Goal: Task Accomplishment & Management: Complete application form

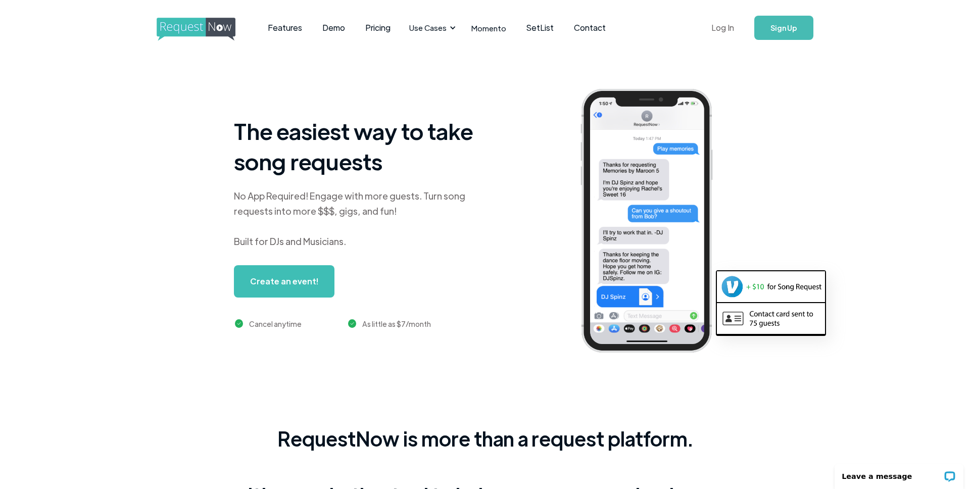
click at [726, 26] on link "Log In" at bounding box center [722, 27] width 43 height 35
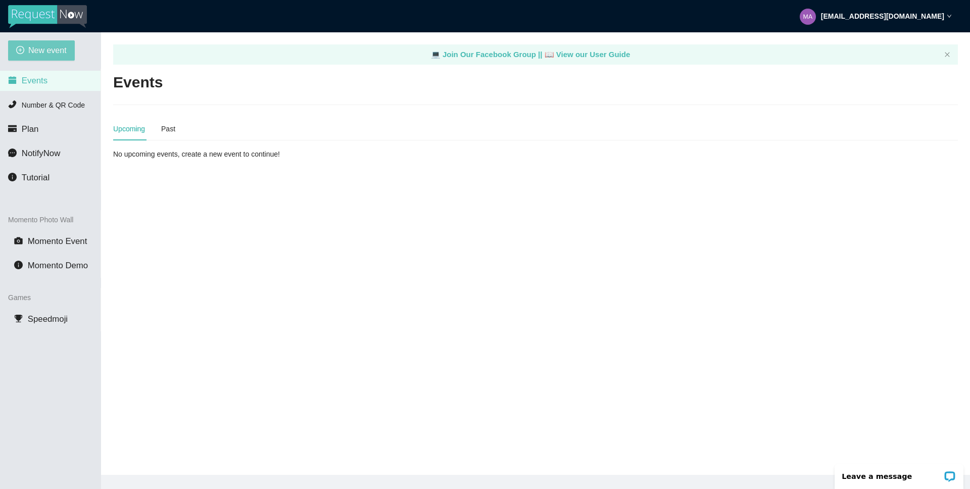
click at [33, 52] on span "New event" at bounding box center [47, 50] width 38 height 13
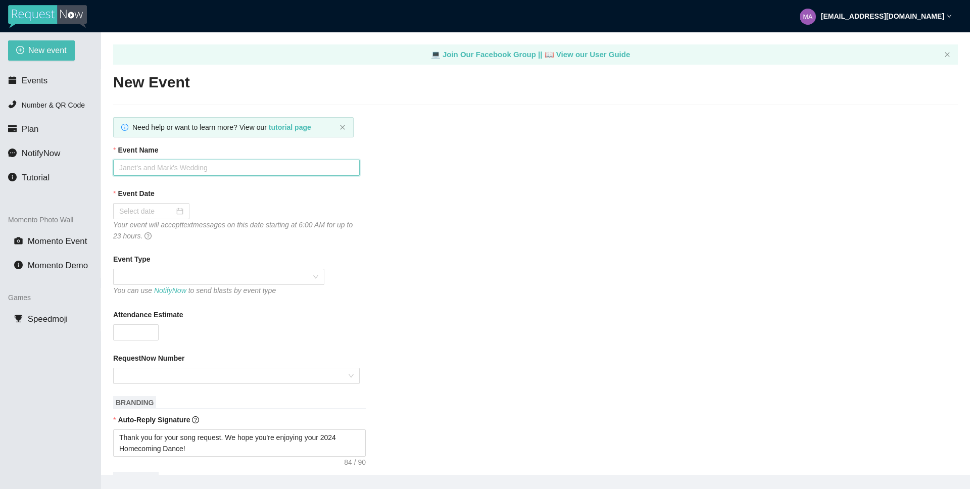
click at [162, 171] on input "Event Name" at bounding box center [236, 168] width 246 height 16
type input "Discovery Canyon Back to School 2025"
click at [173, 209] on div at bounding box center [151, 211] width 64 height 11
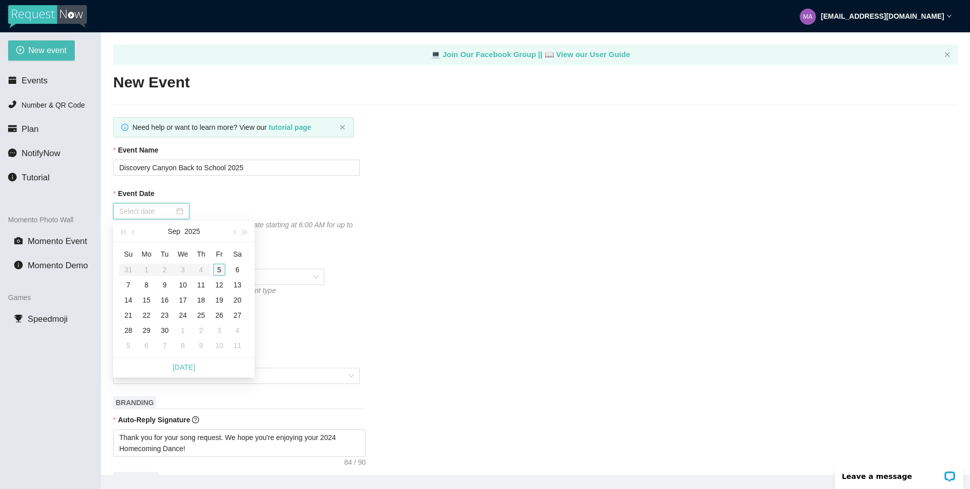
type input "[DATE]"
click at [218, 268] on div "5" at bounding box center [219, 270] width 12 height 12
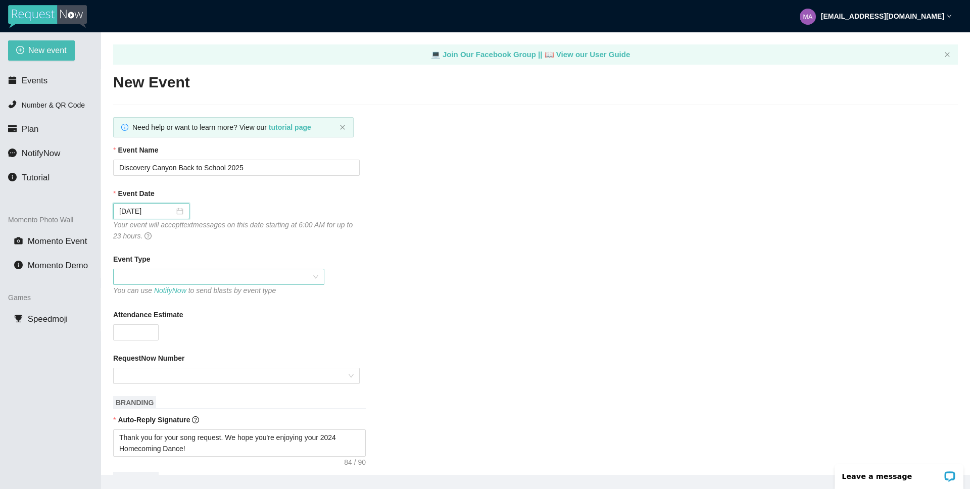
click at [156, 270] on span at bounding box center [218, 276] width 199 height 15
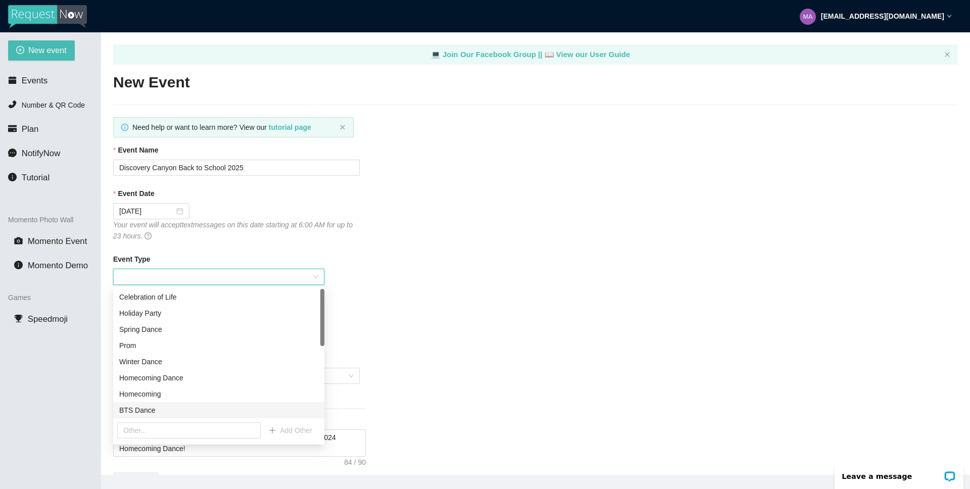
click at [137, 409] on div "BTS Dance" at bounding box center [218, 410] width 199 height 11
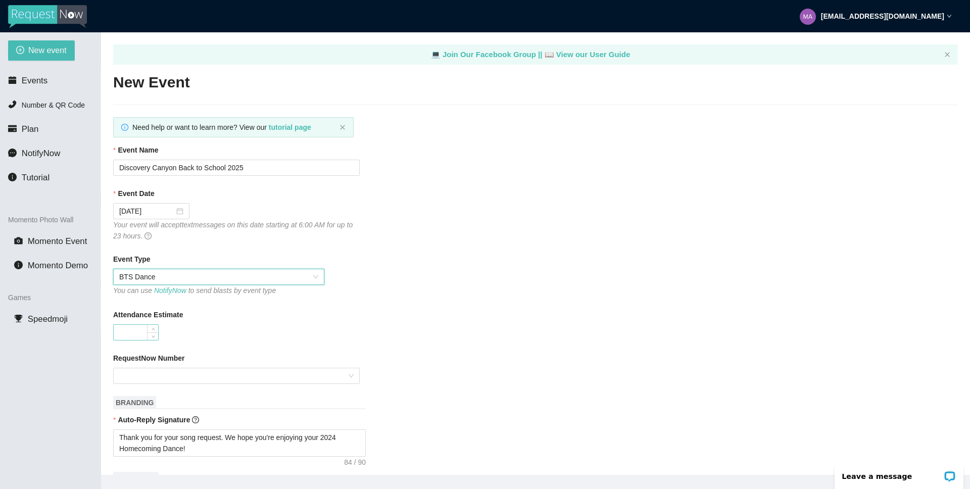
click at [134, 328] on input "Attendance Estimate" at bounding box center [136, 332] width 44 height 15
type input "800"
click at [194, 367] on div "RequestNow Number" at bounding box center [535, 360] width 844 height 15
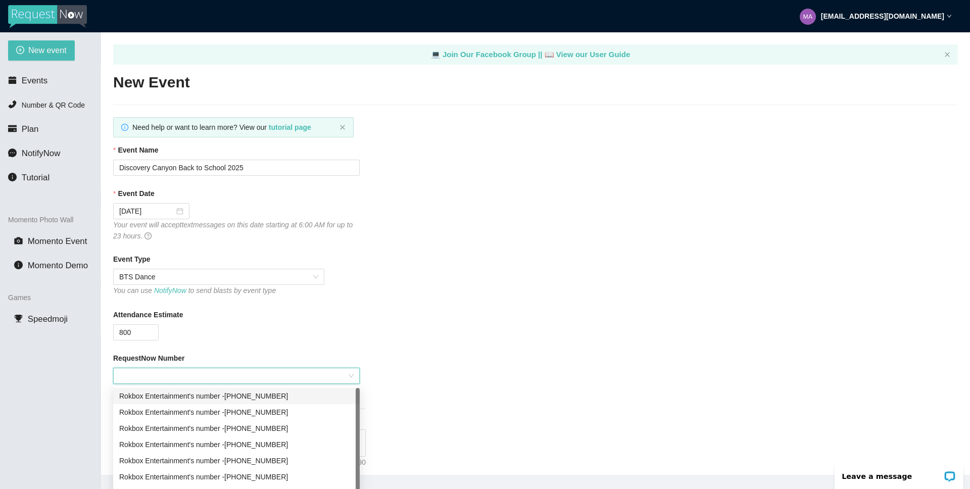
click at [193, 377] on input "RequestNow Number" at bounding box center [232, 375] width 227 height 15
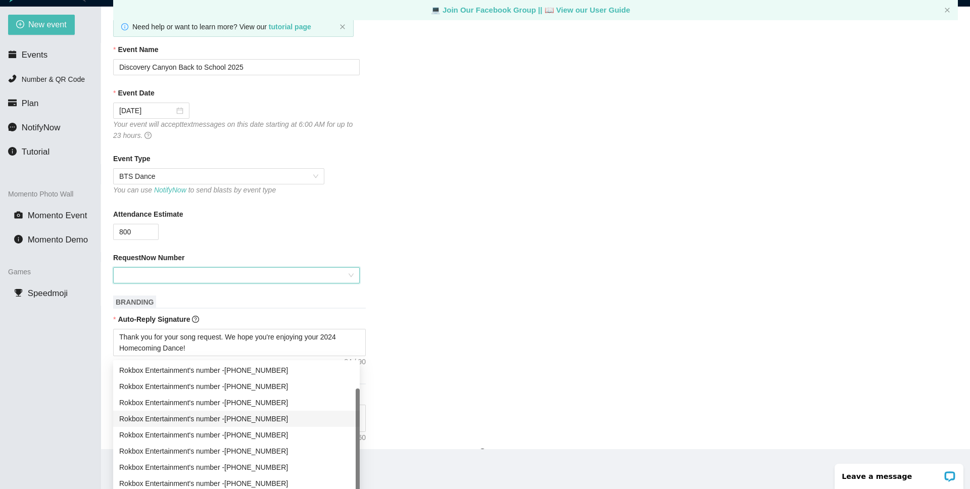
scroll to position [32, 0]
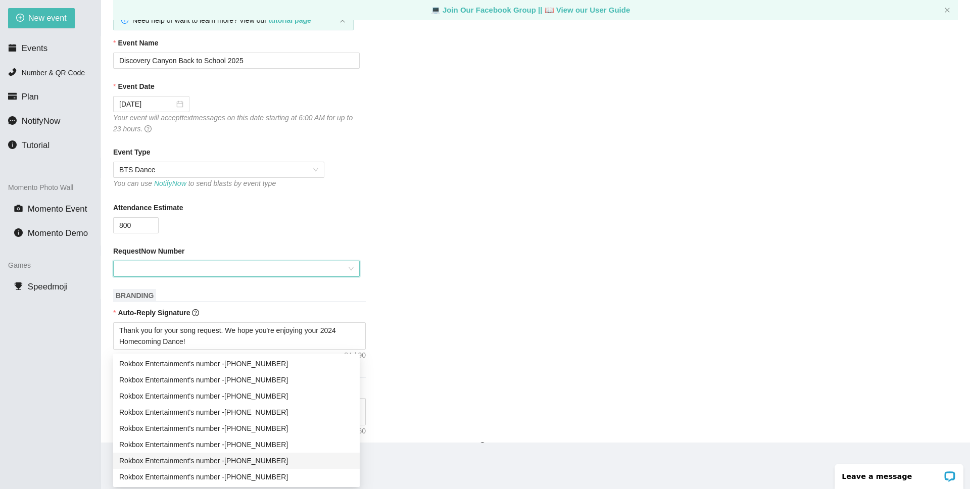
click at [268, 459] on div "Rokbox Entertainment's number - [PHONE_NUMBER]" at bounding box center [236, 460] width 234 height 11
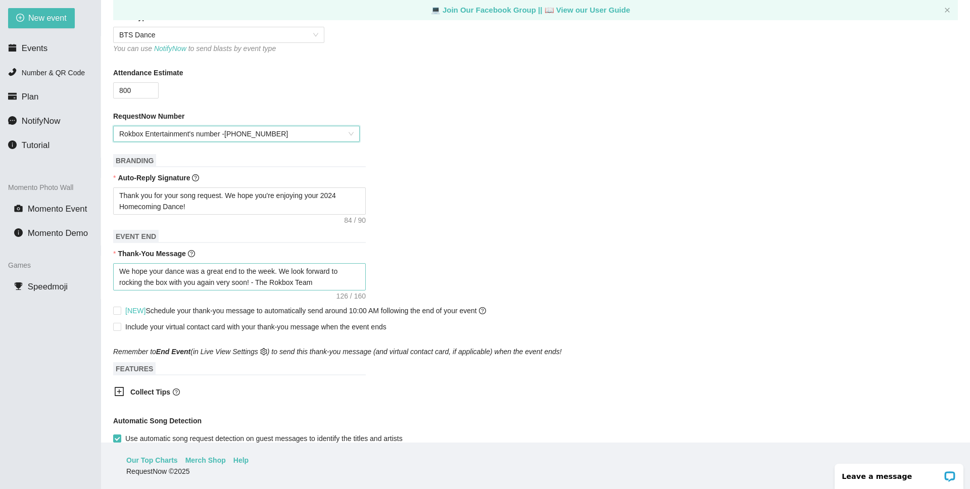
scroll to position [217, 0]
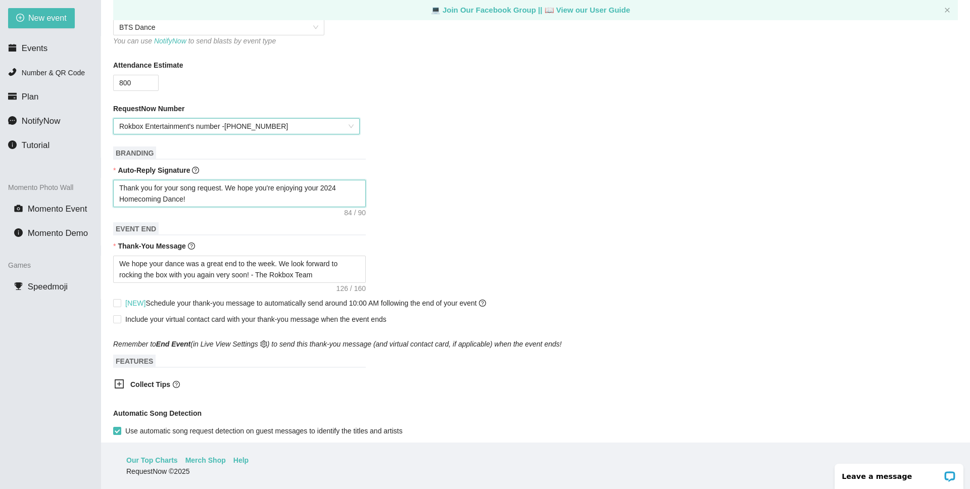
click at [336, 192] on textarea "Thank you for your song request. We hope you're enjoying your 2024 Homecoming D…" at bounding box center [239, 193] width 253 height 27
click at [343, 189] on textarea "Thank you for your song request. We hope you're enjoying your 2024 Homecoming D…" at bounding box center [239, 193] width 253 height 27
type textarea "Thank you for your song request. We hope you're enjoying your 202 Homecoming Da…"
type textarea "Thank you for your song request. We hope you're enjoying your 2025 Homecoming D…"
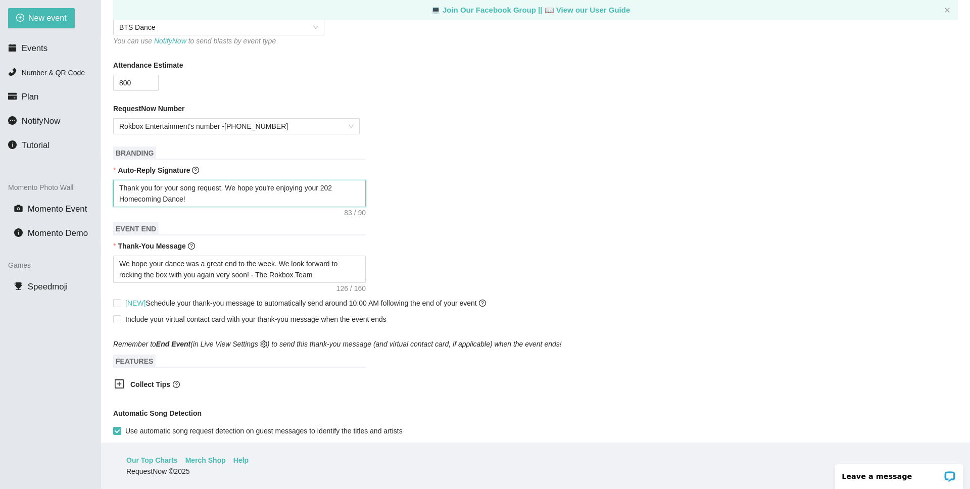
type textarea "Thank you for your song request. We hope you're enjoying your 2025 Homecoming D…"
click at [162, 201] on textarea "Thank you for your song request. We hope you're enjoying your 2025 Homecoming D…" at bounding box center [239, 193] width 253 height 27
type textarea "Thank you for your song request. We hope you're enjoying your 2025 Homecomin Da…"
type textarea "Thank you for your song request. We hope you're enjoying your 2025 Homecomi Dan…"
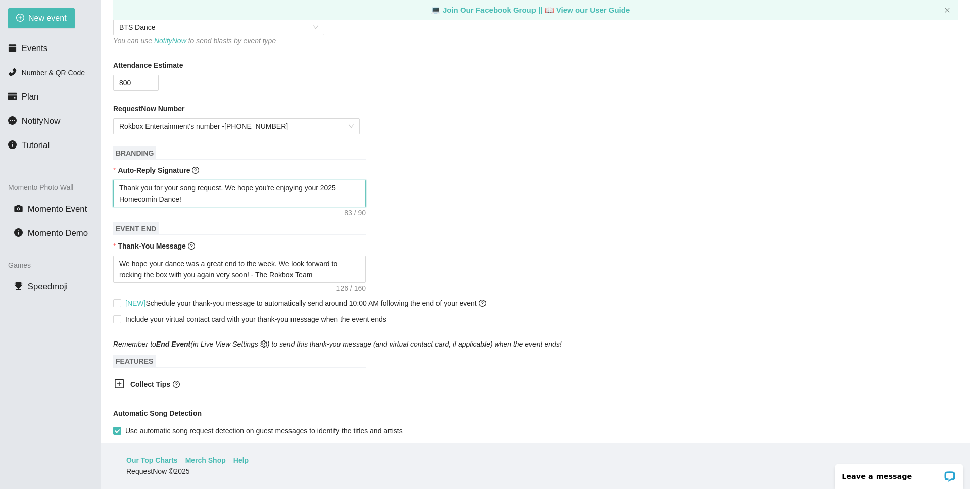
type textarea "Thank you for your song request. We hope you're enjoying your 2025 Homecomi Dan…"
type textarea "Thank you for your song request. We hope you're enjoying your 2025 Homecom Danc…"
type textarea "Thank you for your song request. We hope you're enjoying your 2025 Homeco Dance!"
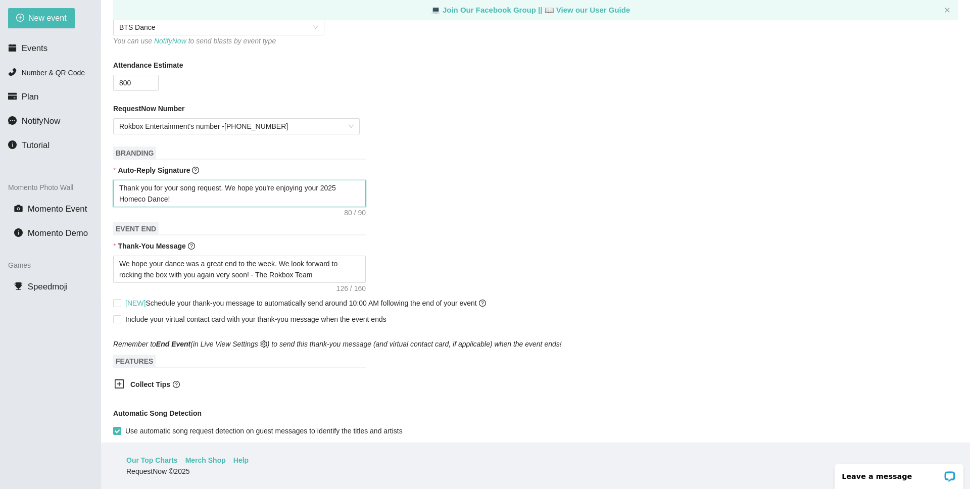
type textarea "Thank you for your song request. We hope you're enjoying your 2025 Homec Dance!"
type textarea "Thank you for your song request. We hope you're enjoying your 2025 Home Dance!"
type textarea "Thank you for your song request. We hope you're enjoying your 2025 Hom Dance!"
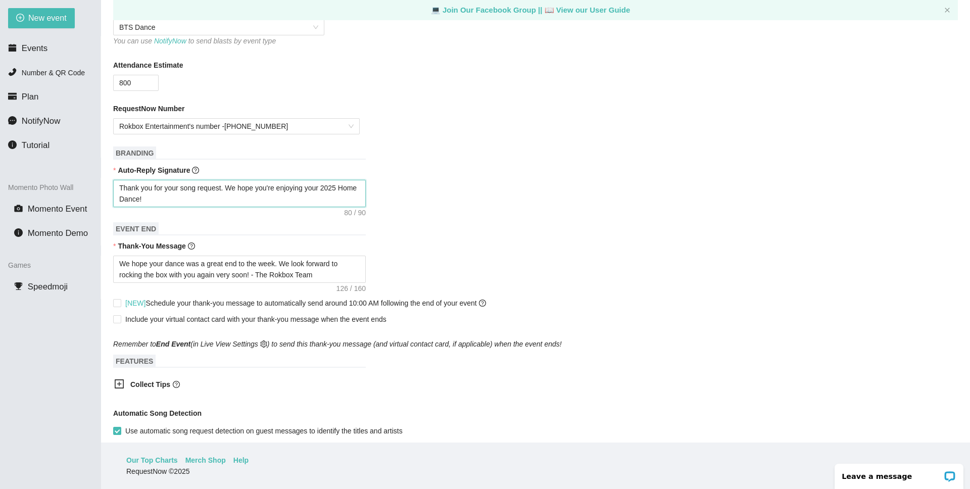
type textarea "Thank you for your song request. We hope you're enjoying your 2025 Hom Dance!"
type textarea "Thank you for your song request. We hope you're enjoying your 2025 Ho Dance!"
type textarea "Thank you for your song request. We hope you're enjoying your 2025 H Dance!"
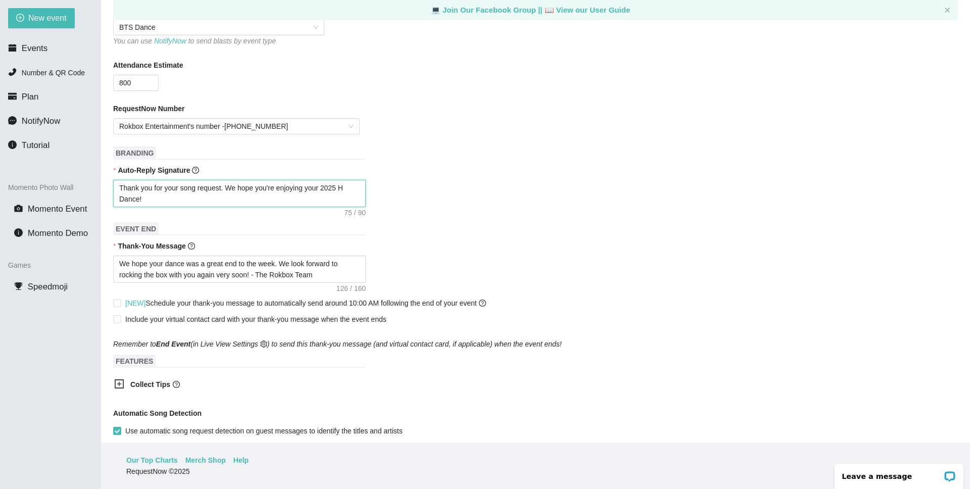
type textarea "Thank you for your song request. We hope you're enjoying your 2025 Dance!"
type textarea "Thank you for your song request. We hope you're enjoying your 2025 B Dance!"
type textarea "Thank you for your song request. We hope you're enjoying your 2025 Ba Dance!"
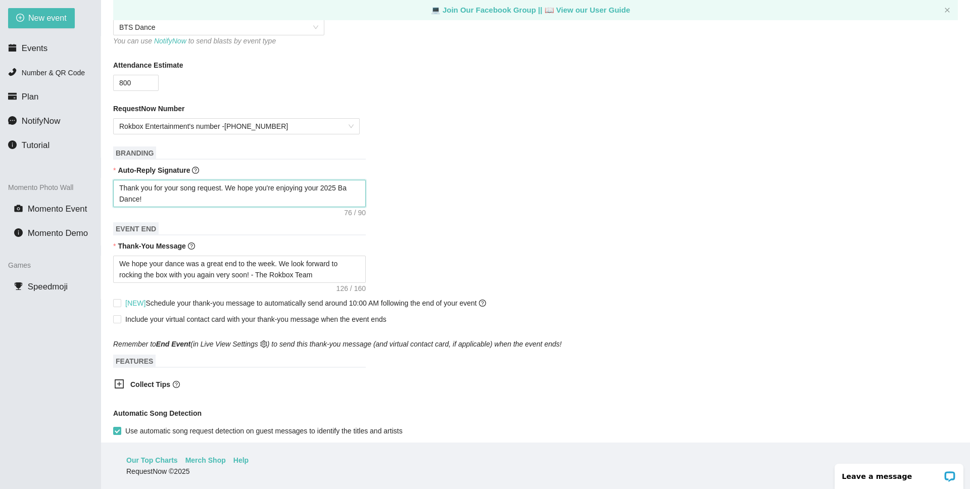
type textarea "Thank you for your song request. We hope you're enjoying your 2025 Bac Dance!"
type textarea "Thank you for your song request. We hope you're enjoying your 2025 Back Dance!"
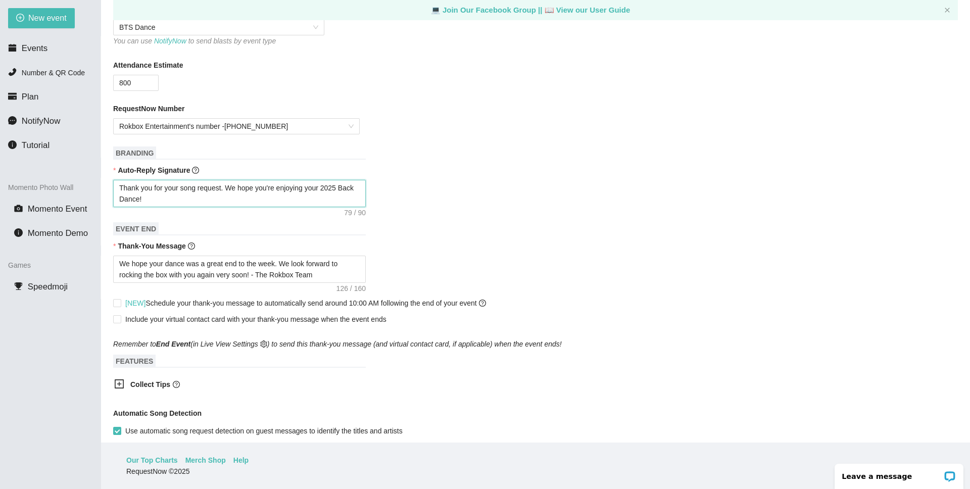
type textarea "Thank you for your song request. We hope you're enjoying your 2025 Back t Dance!"
type textarea "Thank you for your song request. We hope you're enjoying your 2025 Back to Danc…"
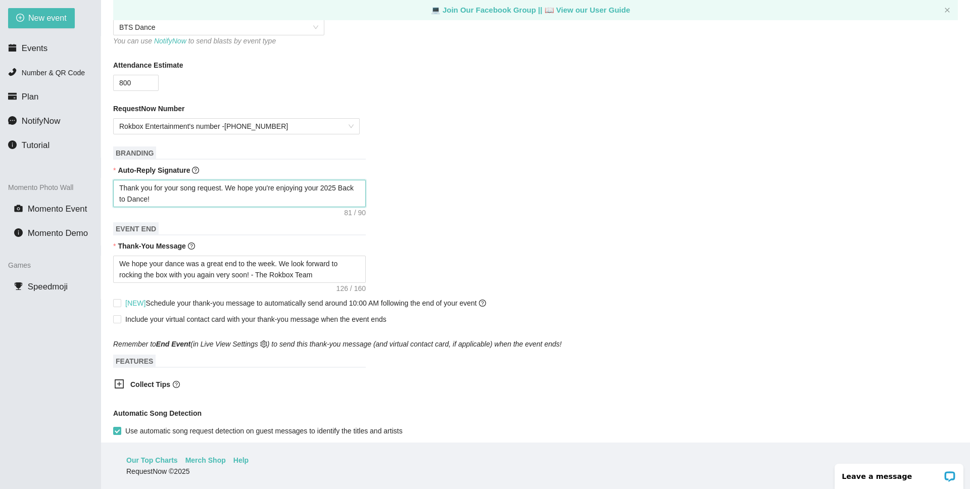
type textarea "Thank you for your song request. We hope you're enjoying your 2025 Back to Danc…"
type textarea "Thank you for your song request. We hope you're enjoying your 2025 Back to S Da…"
type textarea "Thank you for your song request. We hope you're enjoying your 2025 Back to Sc D…"
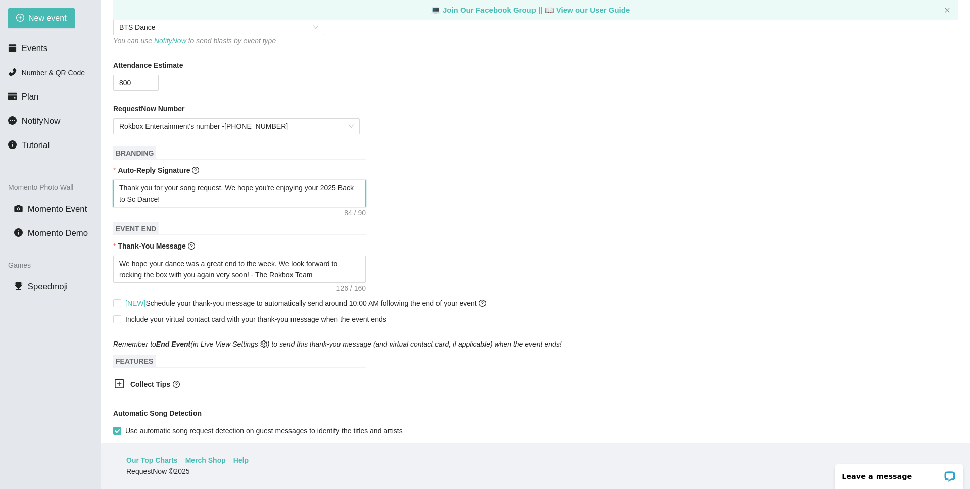
type textarea "Thank you for your song request. We hope you're enjoying your 2025 Back to Sch …"
type textarea "Thank you for your song request. We hope you're enjoying your 2025 Back to Scho…"
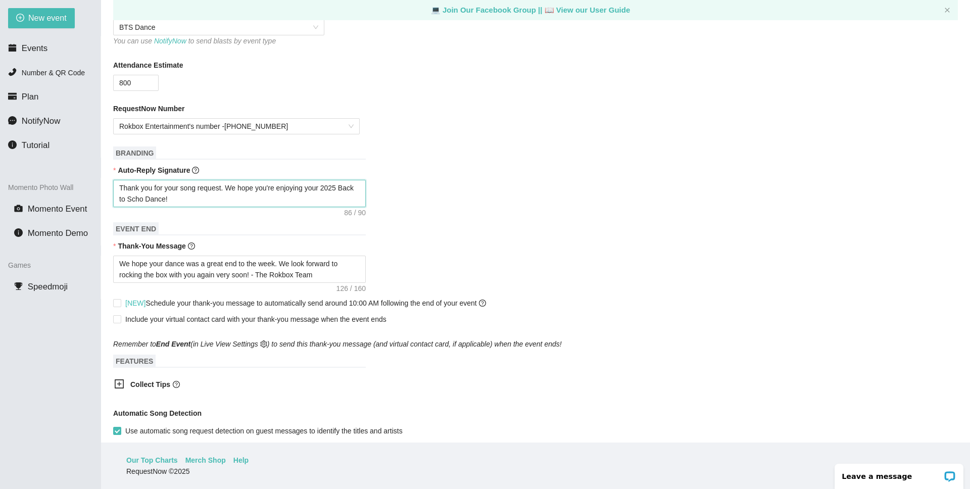
type textarea "Thank you for your song request. We hope you're enjoying your 2025 Back to Scho…"
click at [453, 197] on div "Thank you for your song request. We hope you're enjoying your 2025 Back to Scho…" at bounding box center [535, 193] width 844 height 27
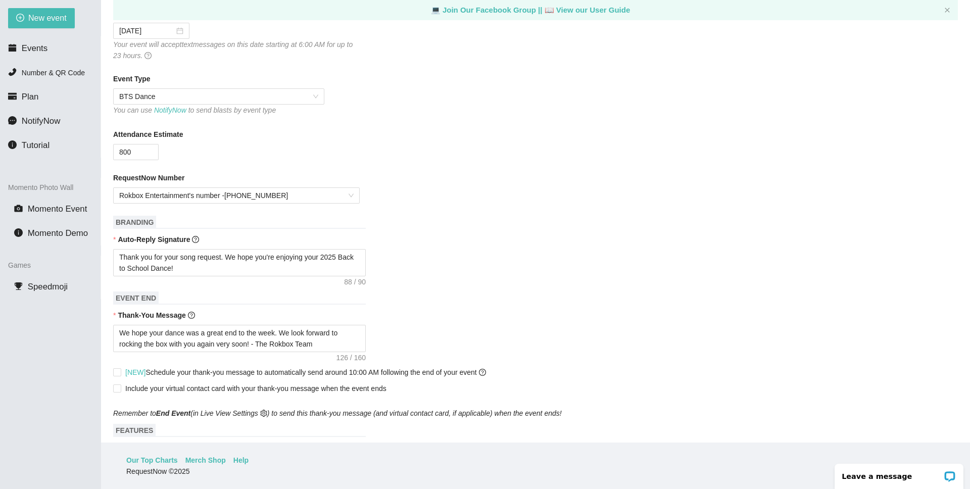
scroll to position [419, 0]
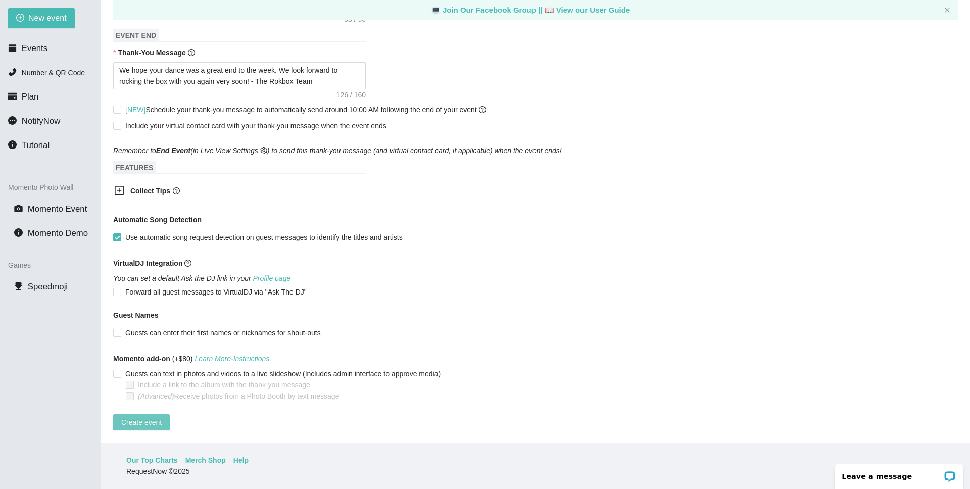
click at [153, 418] on span "Create event" at bounding box center [141, 422] width 40 height 11
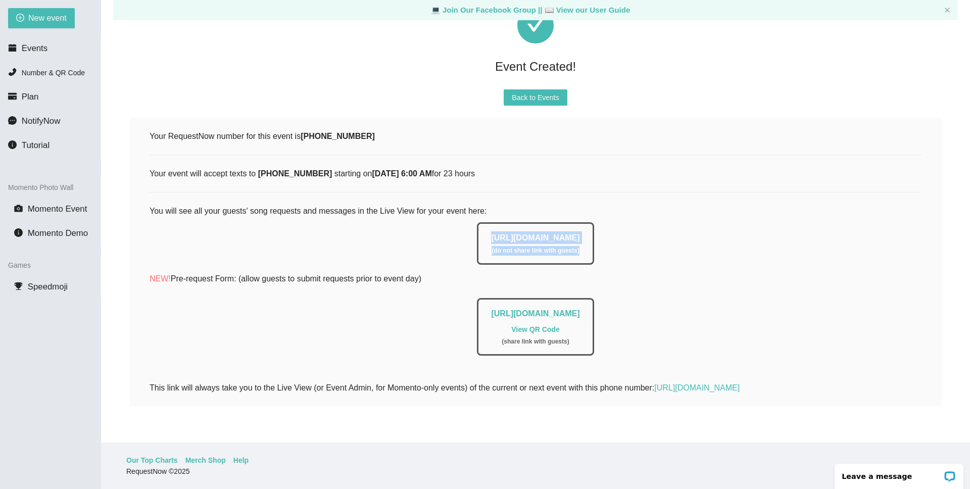
drag, startPoint x: 461, startPoint y: 229, endPoint x: 626, endPoint y: 240, distance: 165.0
click at [626, 240] on div "[URL][DOMAIN_NAME] ( do not share link with guests )" at bounding box center [535, 240] width 772 height 47
click at [593, 239] on div "[URL][DOMAIN_NAME] ( do not share link with guests )" at bounding box center [535, 243] width 117 height 42
drag, startPoint x: 460, startPoint y: 228, endPoint x: 610, endPoint y: 229, distance: 149.5
click at [593, 229] on div "[URL][DOMAIN_NAME] ( do not share link with guests )" at bounding box center [535, 243] width 117 height 42
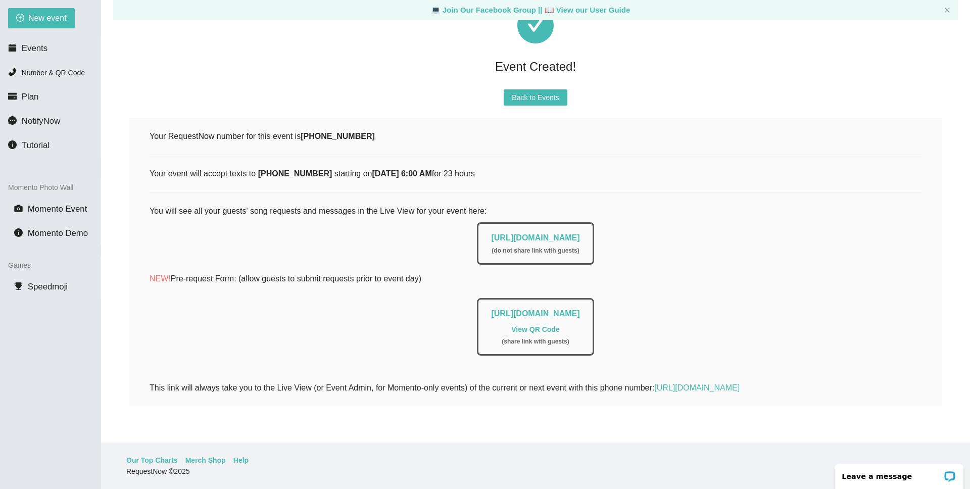
copy link "[URL][DOMAIN_NAME]"
click at [526, 95] on button "Back to Events" at bounding box center [535, 97] width 63 height 16
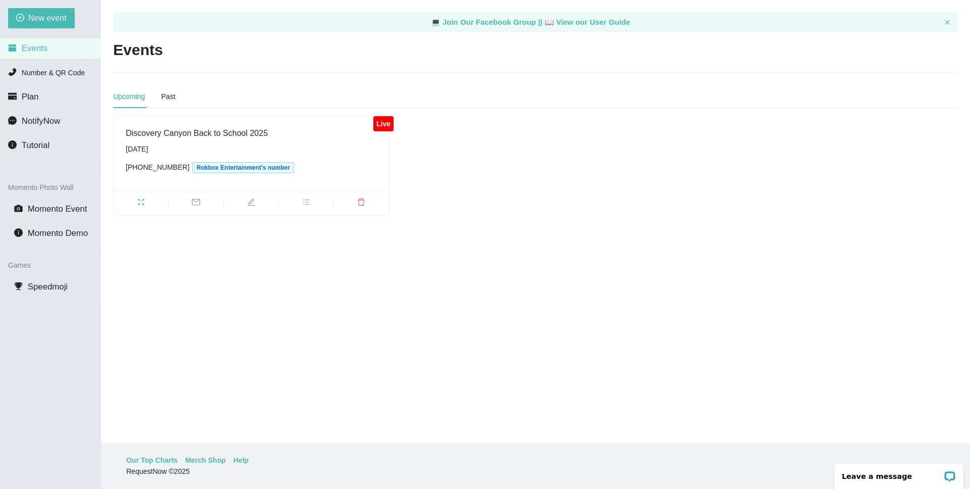
click at [256, 202] on span "edit" at bounding box center [251, 203] width 55 height 11
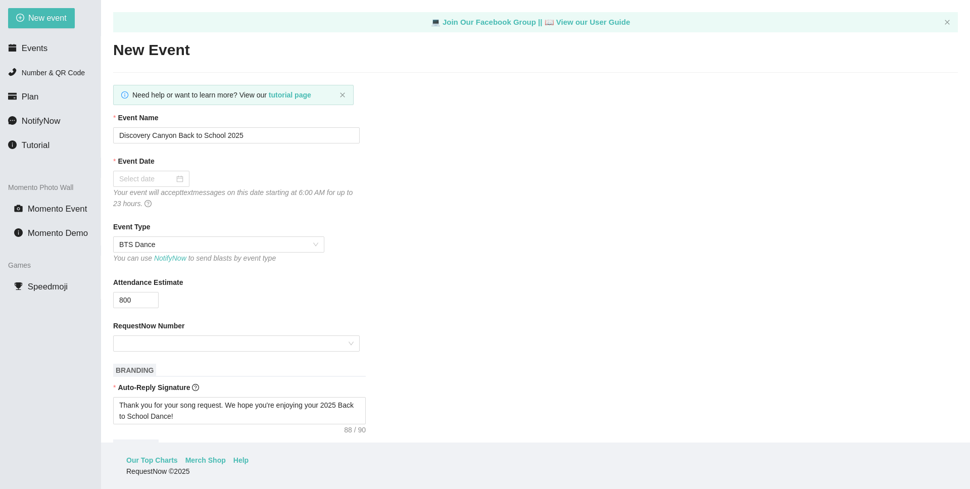
type textarea "[URL][DOMAIN_NAME]"
type input "[DATE]"
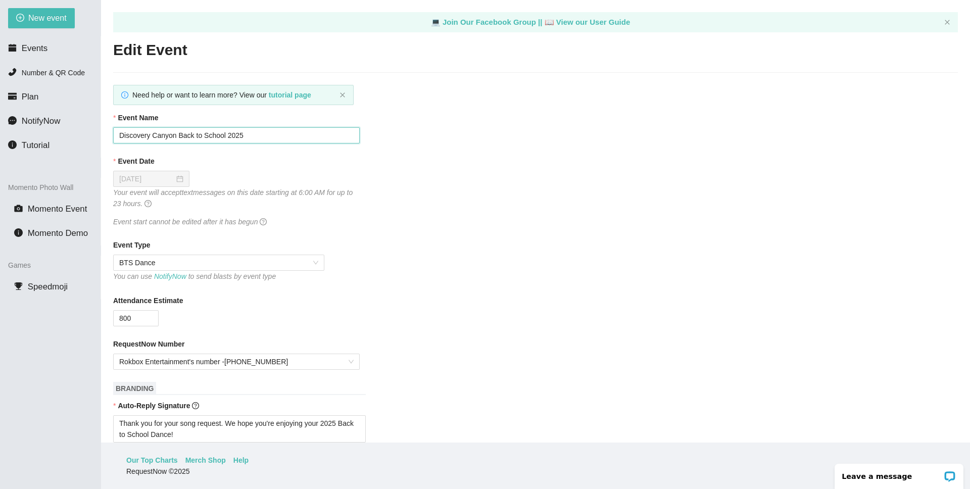
click at [177, 134] on input "Discovery Canyon Back to School 2025" at bounding box center [236, 135] width 246 height 16
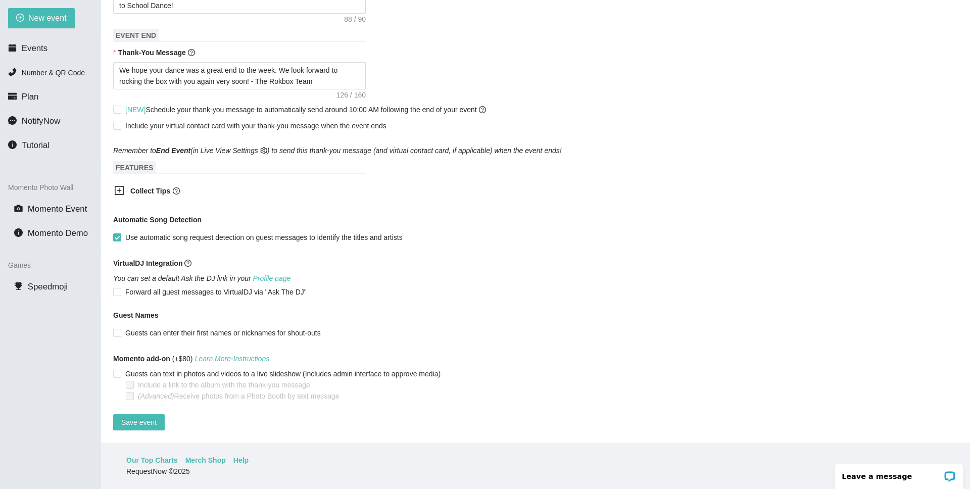
type input "Discovery Canyon's Back to School 2025"
click at [144, 403] on form "Event Name Discovery Canyon's Back to School 2025 Event Date [DATE] Your event …" at bounding box center [535, 56] width 844 height 747
click at [136, 417] on span "Save event" at bounding box center [138, 422] width 35 height 11
click at [44, 51] on span "Events" at bounding box center [35, 48] width 26 height 10
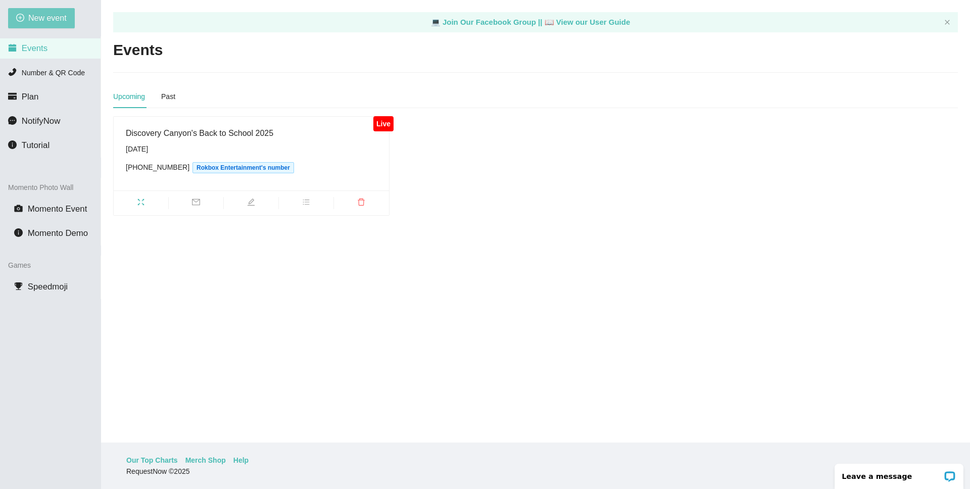
click at [61, 21] on span "New event" at bounding box center [47, 18] width 38 height 13
type textarea "[URL][DOMAIN_NAME]"
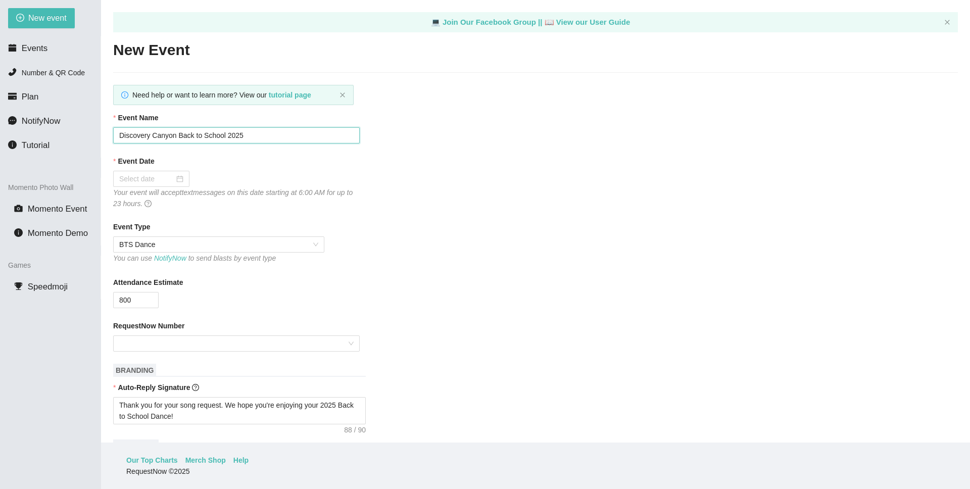
click at [177, 135] on input "Discovery Canyon Back to School 2025" at bounding box center [236, 135] width 246 height 16
click at [268, 134] on input "Discovery Canyon Back to School 2025" at bounding box center [236, 135] width 246 height 16
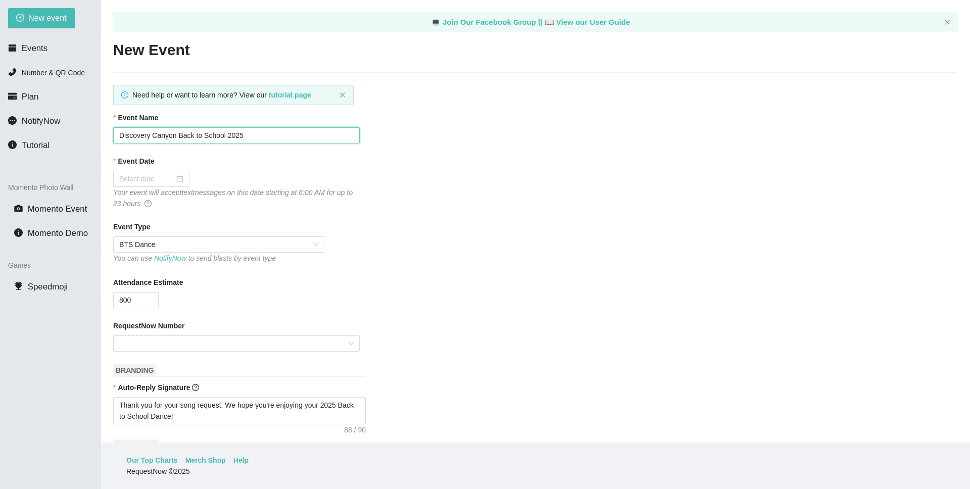
click at [268, 134] on input "Discovery Canyon Back to School 2025" at bounding box center [236, 135] width 246 height 16
click at [183, 136] on input "Cherokee Trail 2024 Homecoming Dance" at bounding box center [236, 135] width 246 height 16
type input "Cherokee Trail's 2025 Homecoming Dance"
click at [173, 183] on div at bounding box center [151, 178] width 64 height 11
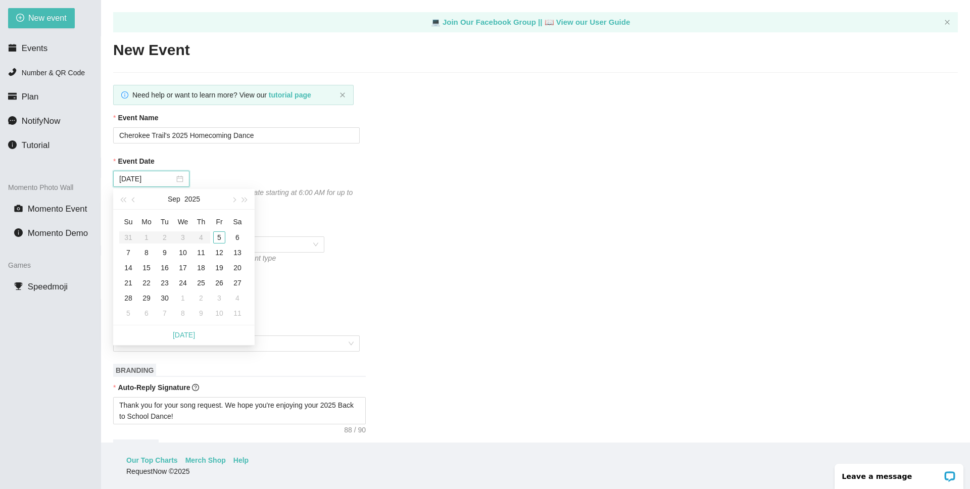
type input "[DATE]"
click at [241, 237] on div "6" at bounding box center [237, 237] width 12 height 12
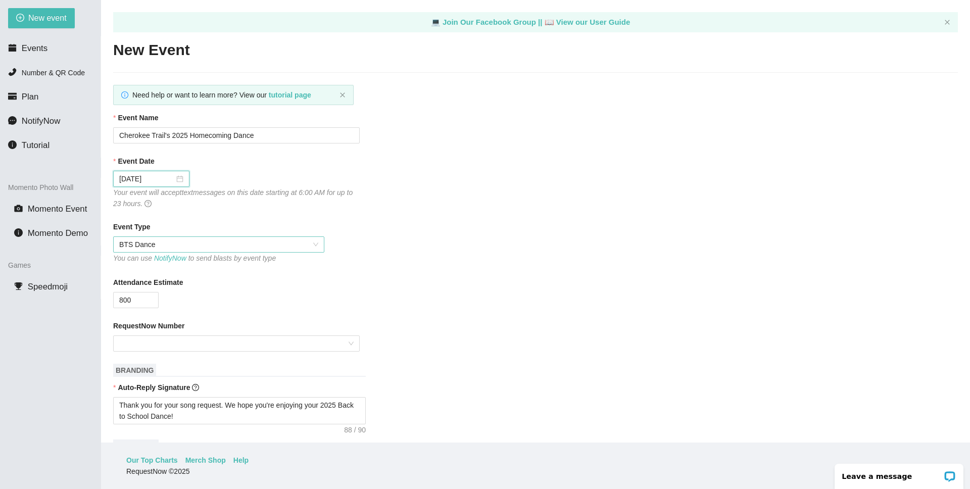
click at [234, 249] on span "BTS Dance" at bounding box center [218, 244] width 199 height 15
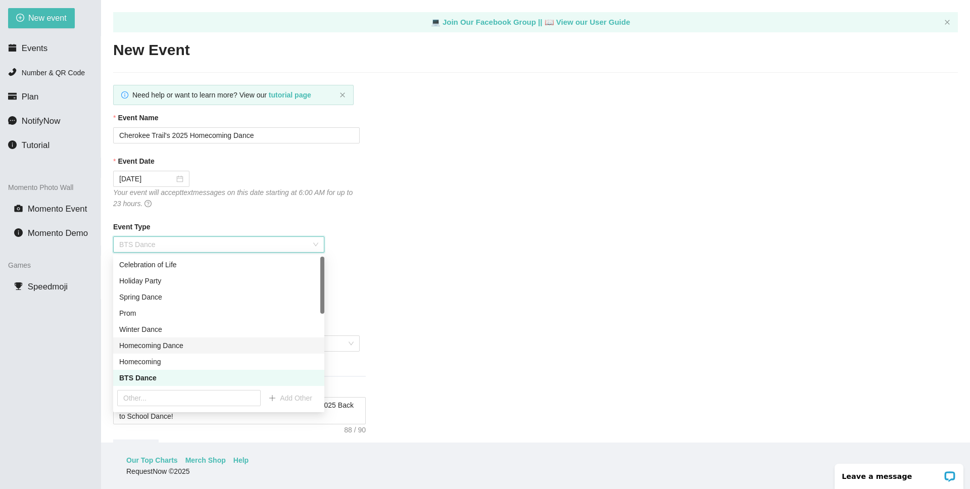
click at [172, 349] on div "Homecoming Dance" at bounding box center [218, 345] width 199 height 11
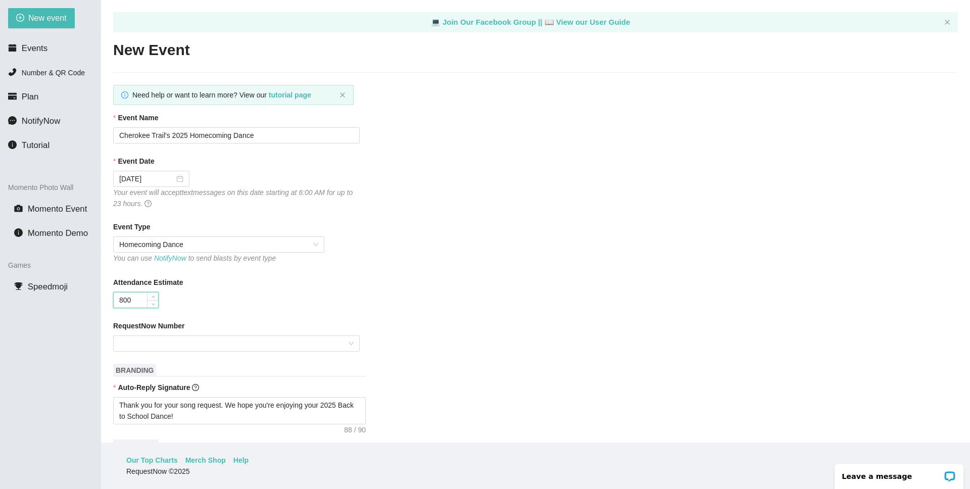
click at [138, 304] on input "800" at bounding box center [136, 299] width 44 height 15
type input "8"
type input "1500"
click at [137, 346] on input "RequestNow Number" at bounding box center [232, 343] width 227 height 15
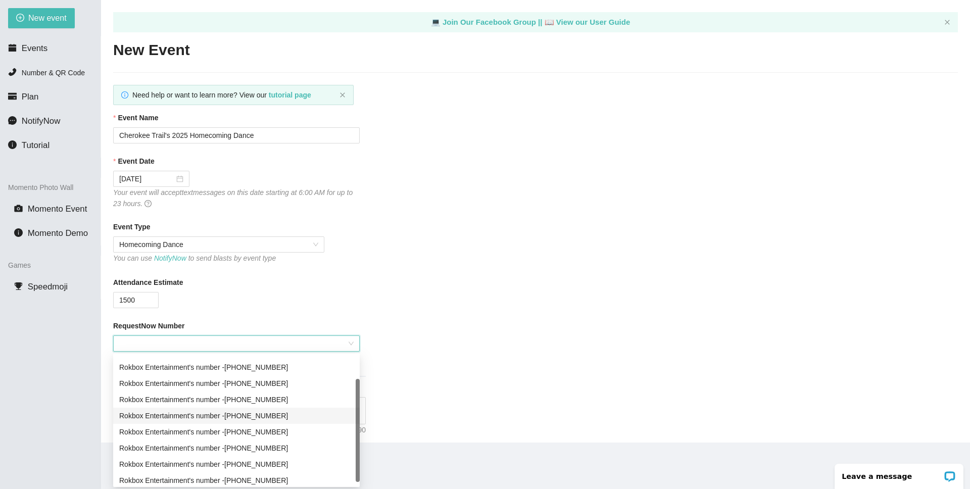
scroll to position [29, 0]
click at [298, 446] on div "Rokbox Entertainment's number - [PHONE_NUMBER]" at bounding box center [236, 447] width 234 height 11
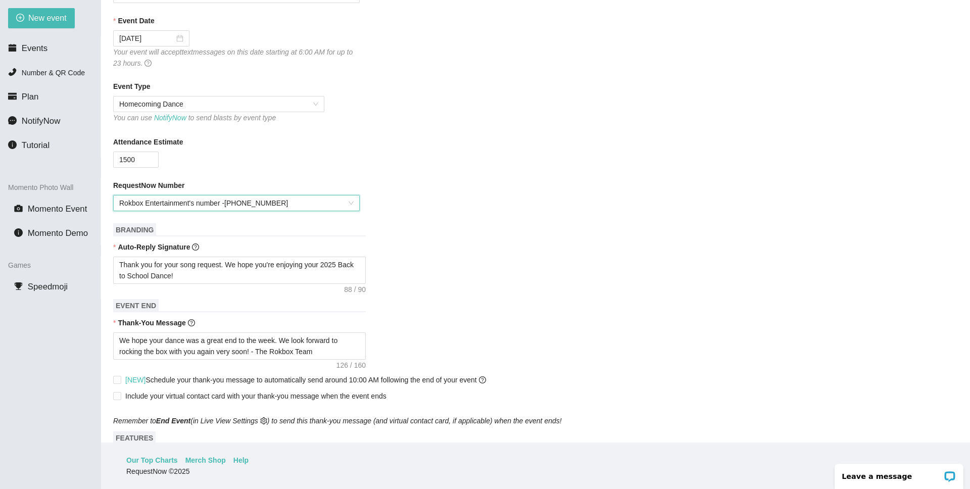
scroll to position [144, 0]
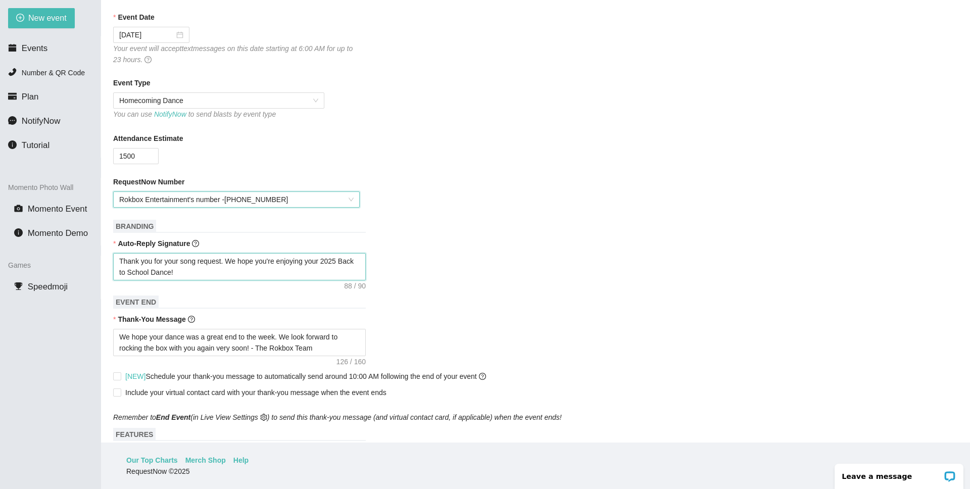
click at [168, 274] on textarea "Thank you for your song request. We hope you're enjoying your 2025 Back to Scho…" at bounding box center [239, 266] width 253 height 27
type textarea "Thank you for your song request. We hope you're enjoying your 2025 Back to Scho…"
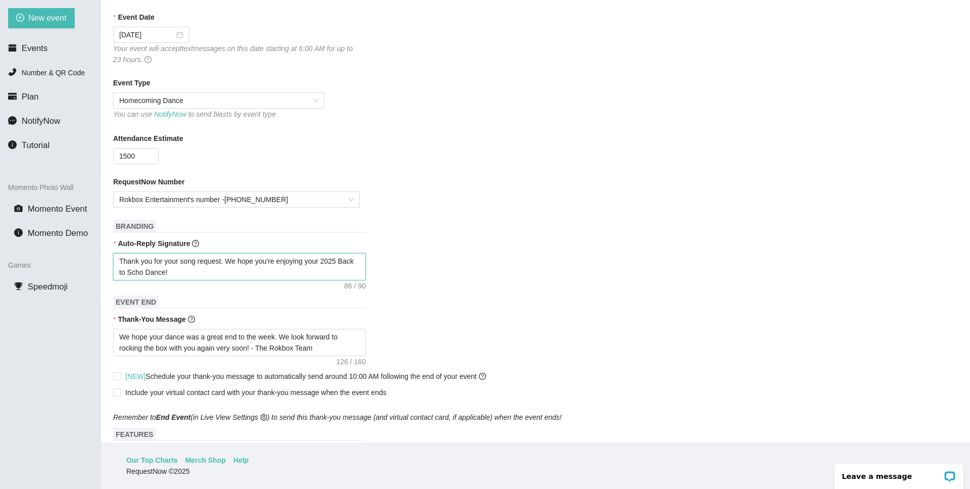
type textarea "Thank you for your song request. We hope you're enjoying your 2025 Back to Sch …"
type textarea "Thank you for your song request. We hope you're enjoying your 2025 Back to Sc D…"
type textarea "Thank you for your song request. We hope you're enjoying your 2025 Back to S Da…"
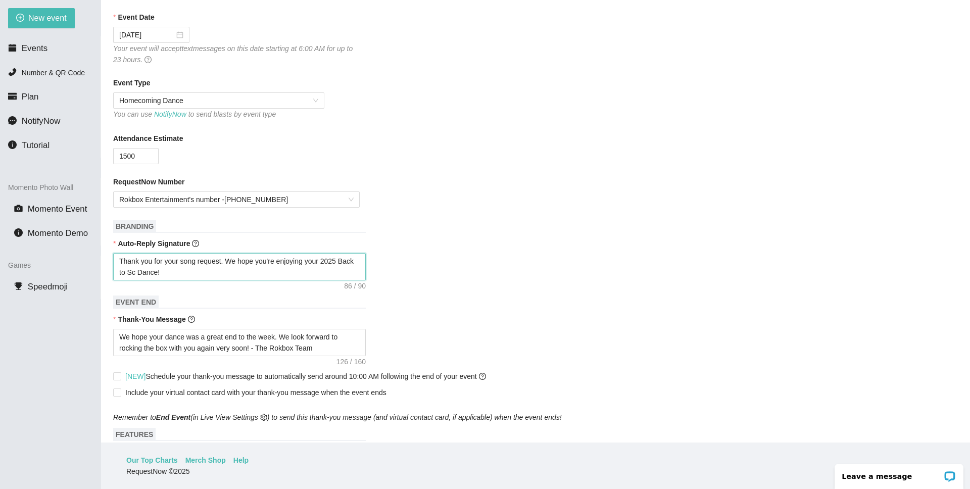
type textarea "Thank you for your song request. We hope you're enjoying your 2025 Back to S Da…"
type textarea "Thank you for your song request. We hope you're enjoying your 2025 Back to Danc…"
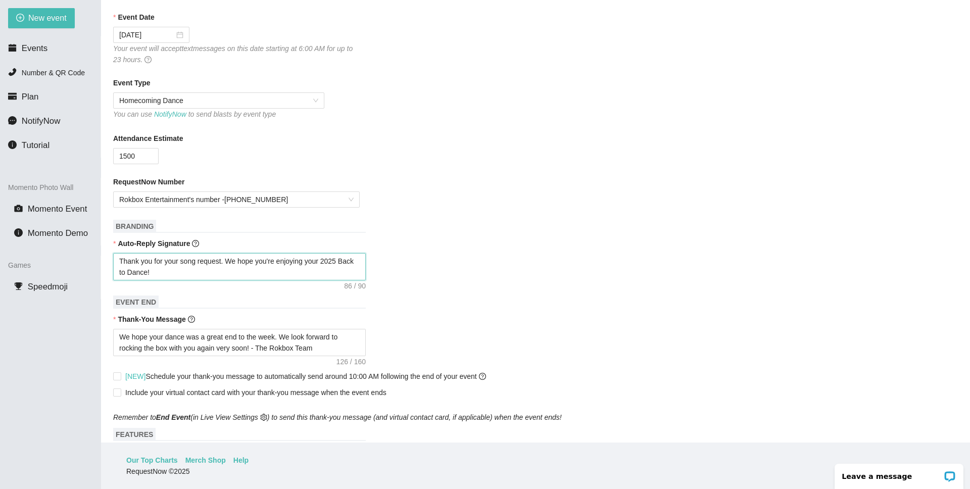
type textarea "Thank you for your song request. We hope you're enjoying your 2025 Back t Dance!"
type textarea "Thank you for your song request. We hope you're enjoying your 2025 Back Dance!"
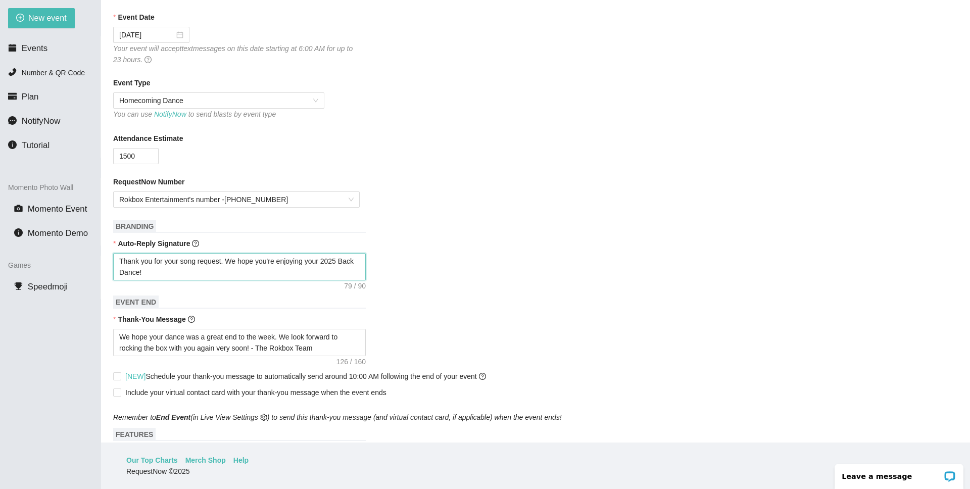
type textarea "Thank you for your song request. We hope you're enjoying your 2025 Back Dance!"
type textarea "Thank you for your song request. We hope you're enjoying your 2025 Bac Dance!"
type textarea "Thank you for your song request. We hope you're enjoying your 2025 Ba Dance!"
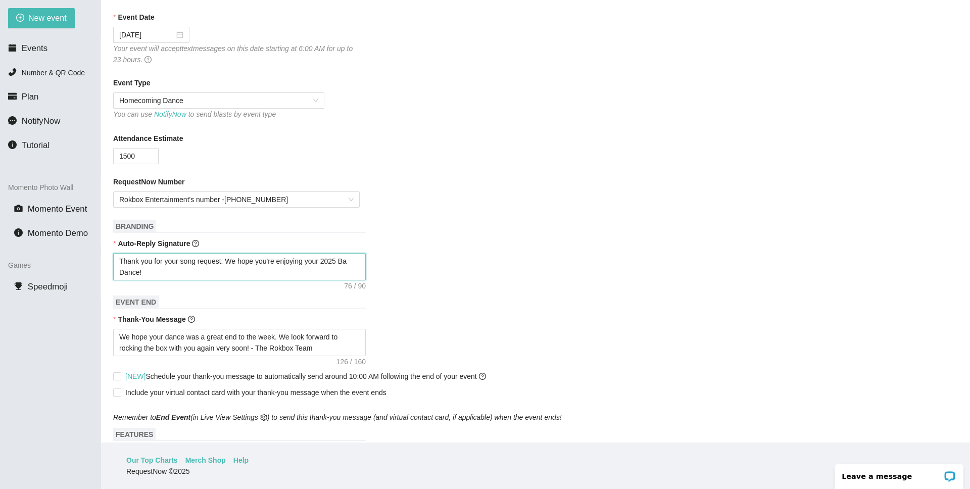
type textarea "Thank you for your song request. We hope you're enjoying your 2025 B Dance!"
type textarea "Thank you for your song request. We hope you're enjoying your 2025 Dance!"
type textarea "Thank you for your song request. We hope you're enjoying your 2025 H Dance!"
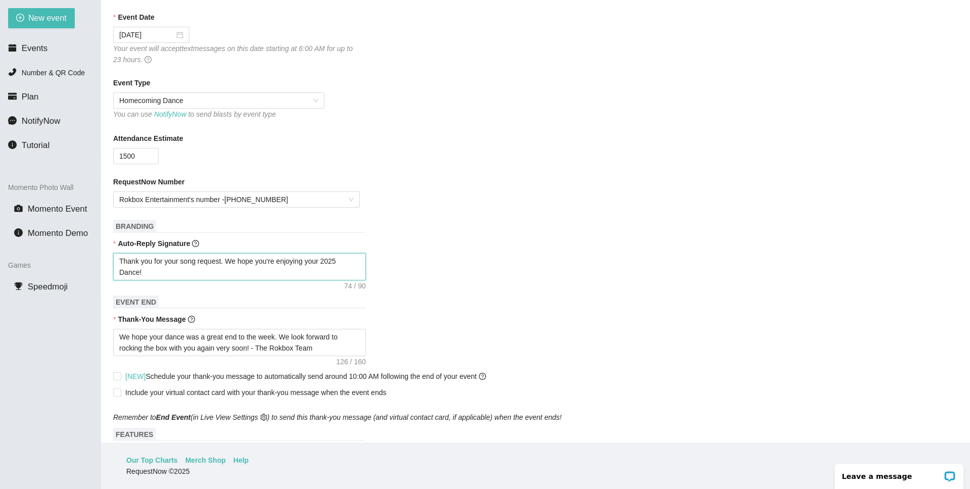
type textarea "Thank you for your song request. We hope you're enjoying your 2025 H Dance!"
type textarea "Thank you for your song request. We hope you're enjoying your 2025 Ho Dance!"
type textarea "Thank you for your song request. We hope you're enjoying your 2025 Hom Dance!"
type textarea "Thank you for your song request. We hope you're enjoying your 2025 Home Dance!"
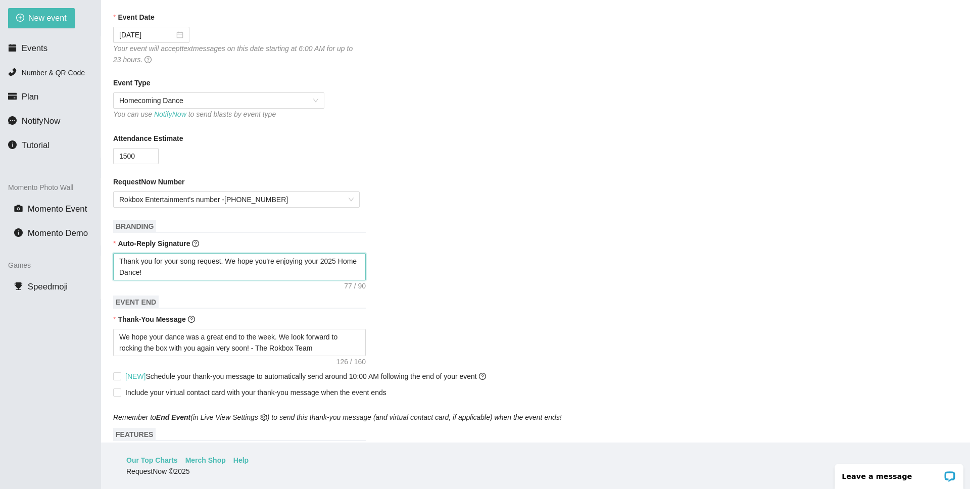
type textarea "Thank you for your song request. We hope you're enjoying your 2025 Homec Dance!"
type textarea "Thank you for your song request. We hope you're enjoying your 2025 Homeco Dance!"
type textarea "Thank you for your song request. We hope you're enjoying your 2025 Homecom Danc…"
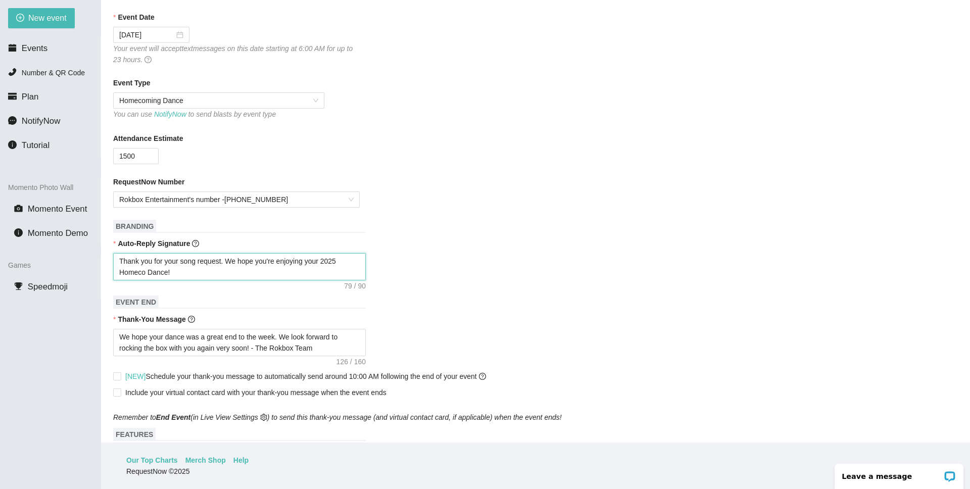
type textarea "Thank you for your song request. We hope you're enjoying your 2025 Homecom Danc…"
type textarea "Thank you for your song request. We hope you're enjoying your 2025 Homecomi Dan…"
type textarea "Thank you for your song request. We hope you're enjoying your 2025 Homecomin Da…"
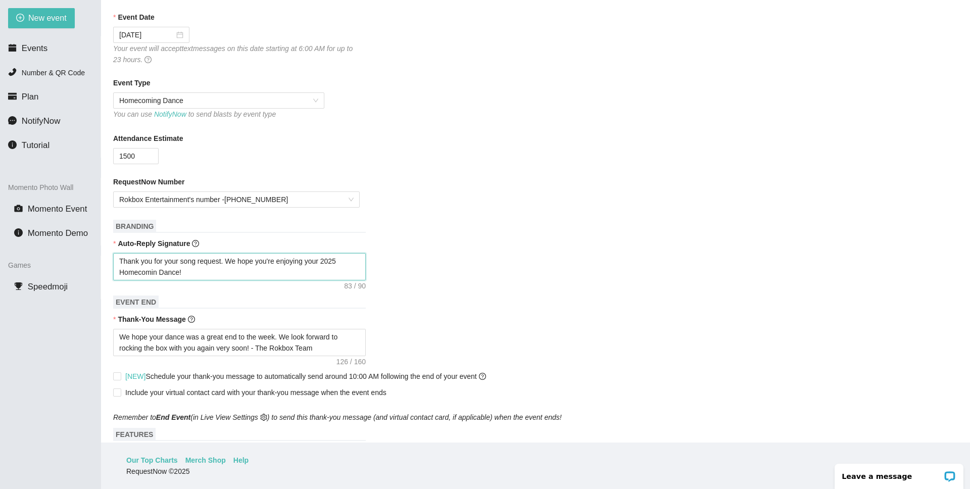
type textarea "Thank you for your song request. We hope you're enjoying your 2025 Homecoming D…"
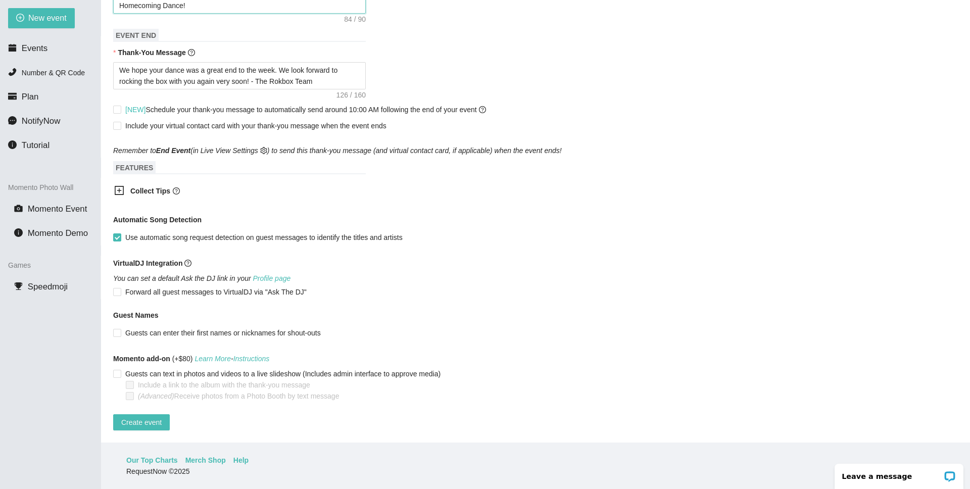
scroll to position [419, 0]
type textarea "Thank you for your song request. We hope you're enjoying your 2025 Homecoming D…"
click at [151, 417] on span "Create event" at bounding box center [141, 422] width 40 height 11
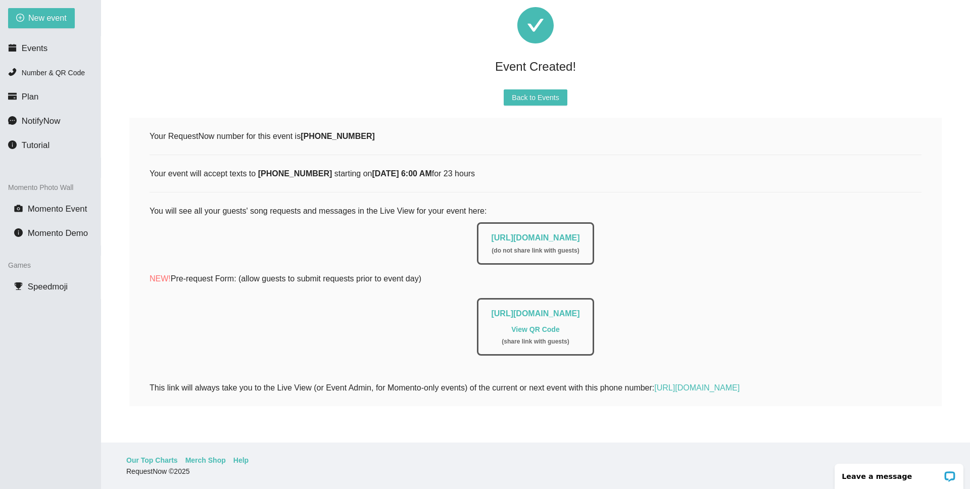
click at [731, 64] on div "Event Created!" at bounding box center [535, 67] width 812 height 22
drag, startPoint x: 373, startPoint y: 129, endPoint x: 305, endPoint y: 133, distance: 67.8
click at [305, 133] on div "Your RequestNow number for this event is [PHONE_NUMBER]" at bounding box center [535, 136] width 772 height 13
copy b "[PHONE_NUMBER]"
drag, startPoint x: 456, startPoint y: 229, endPoint x: 655, endPoint y: 231, distance: 199.0
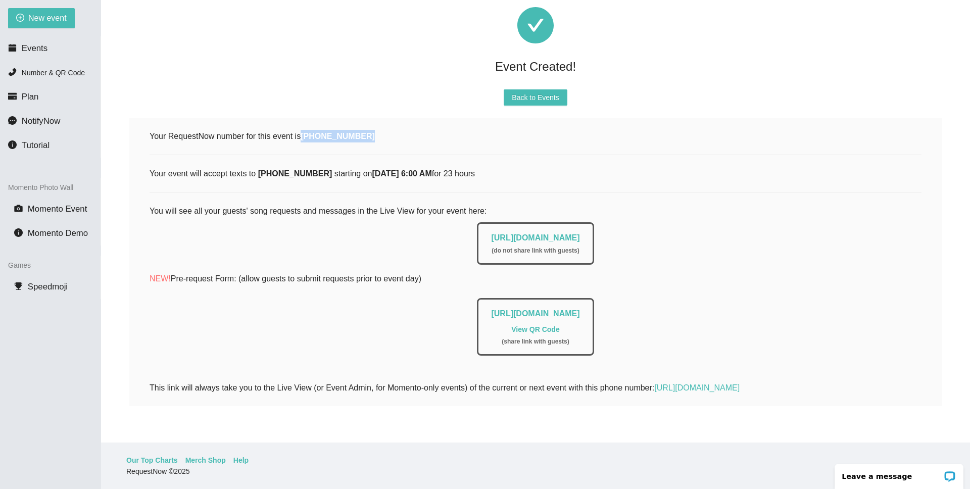
click at [655, 231] on div "[URL][DOMAIN_NAME] ( do not share link with guests )" at bounding box center [535, 240] width 772 height 47
copy link "[URL][DOMAIN_NAME]"
click at [536, 92] on span "Back to Events" at bounding box center [535, 97] width 47 height 11
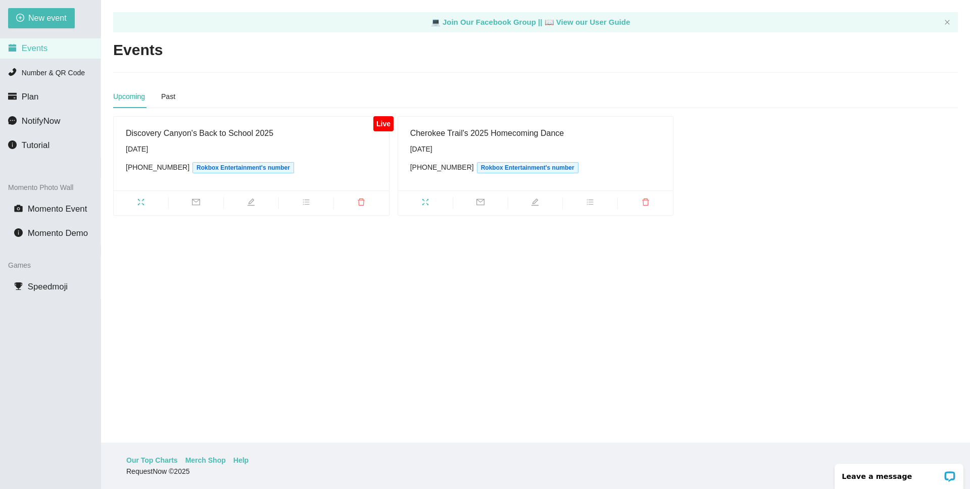
click at [491, 310] on main "💻 Join Our Facebook Group || 📖 View our User Guide Events Upcoming Past Live Di…" at bounding box center [535, 221] width 869 height 442
click at [40, 23] on span "New event" at bounding box center [47, 18] width 38 height 13
type textarea "[URL][DOMAIN_NAME]"
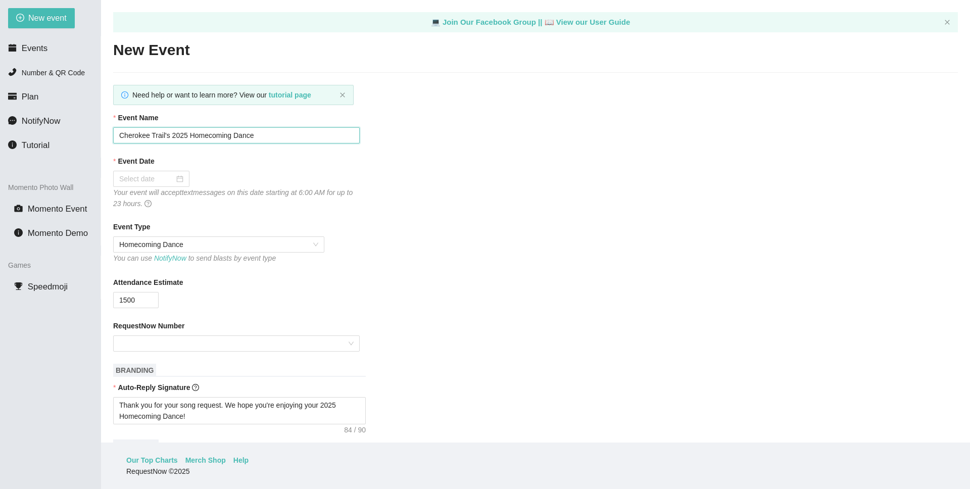
click at [165, 138] on input "Cherokee Trail's 2025 Homecoming Dance" at bounding box center [236, 135] width 246 height 16
type input "Douglas County's 2025 Homecoming Dance"
click at [174, 180] on div at bounding box center [151, 178] width 64 height 11
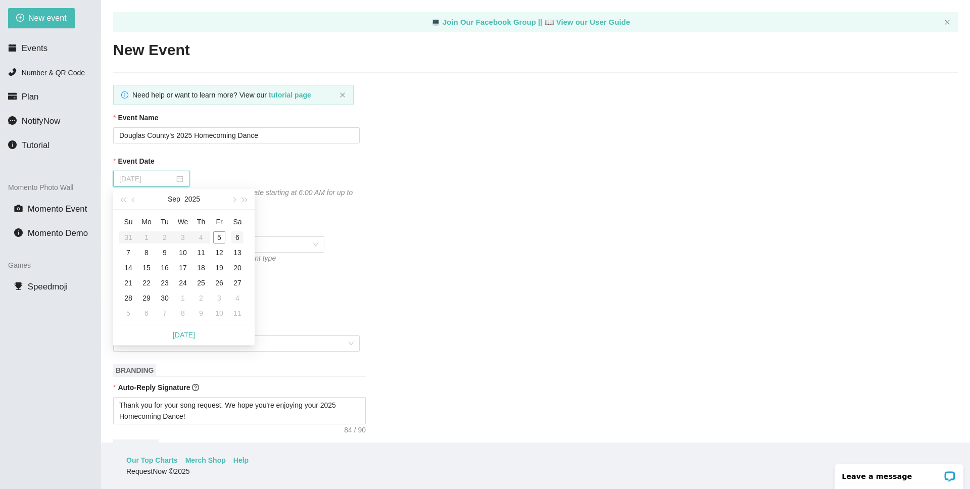
type input "[DATE]"
click at [239, 240] on div "6" at bounding box center [237, 237] width 12 height 12
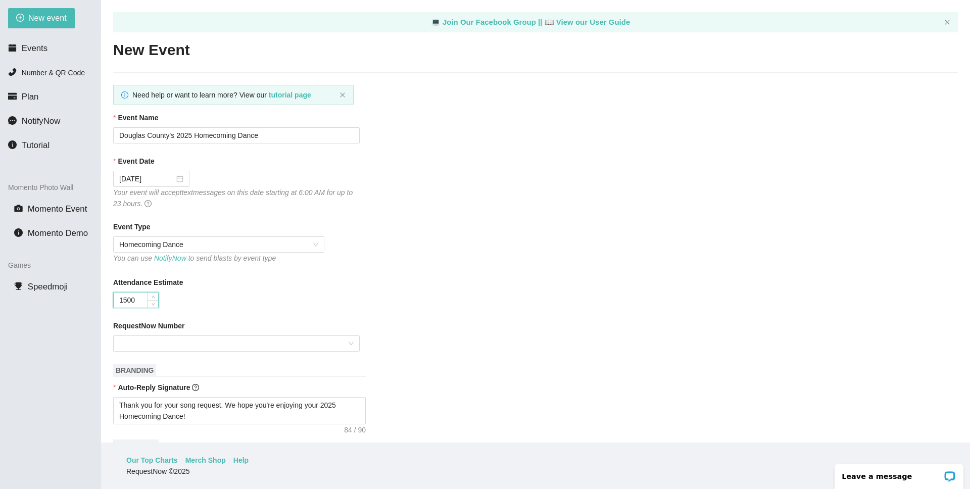
click at [123, 301] on input "1500" at bounding box center [136, 299] width 44 height 15
type input "500"
click at [169, 341] on input "RequestNow Number" at bounding box center [232, 343] width 227 height 15
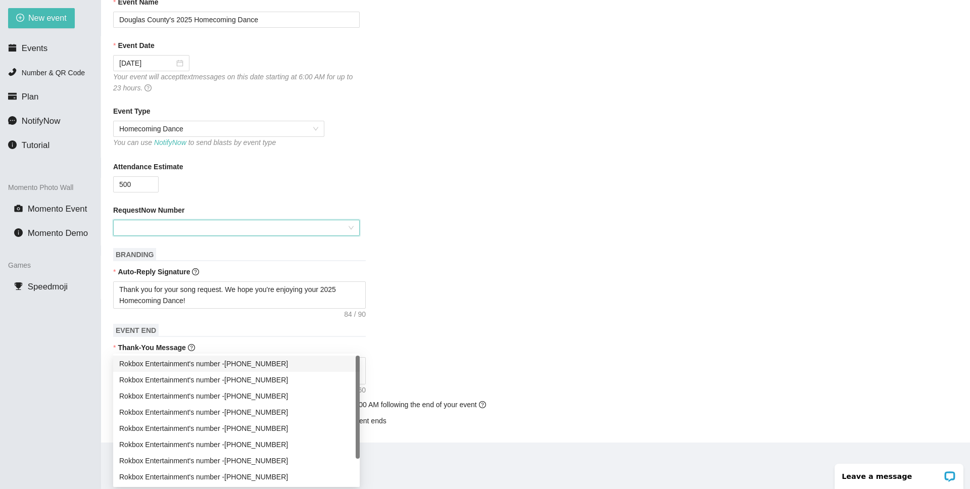
scroll to position [135, 0]
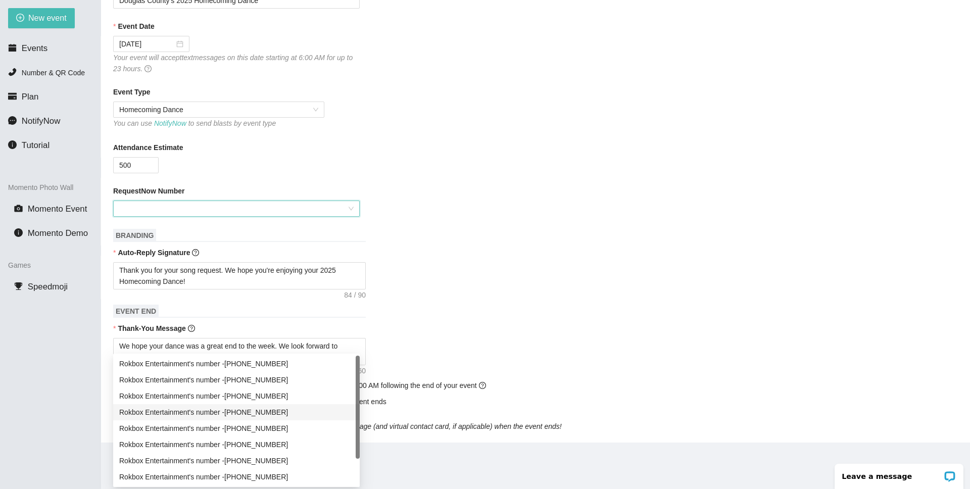
click at [310, 413] on div "Rokbox Entertainment's number - [PHONE_NUMBER]" at bounding box center [236, 412] width 234 height 11
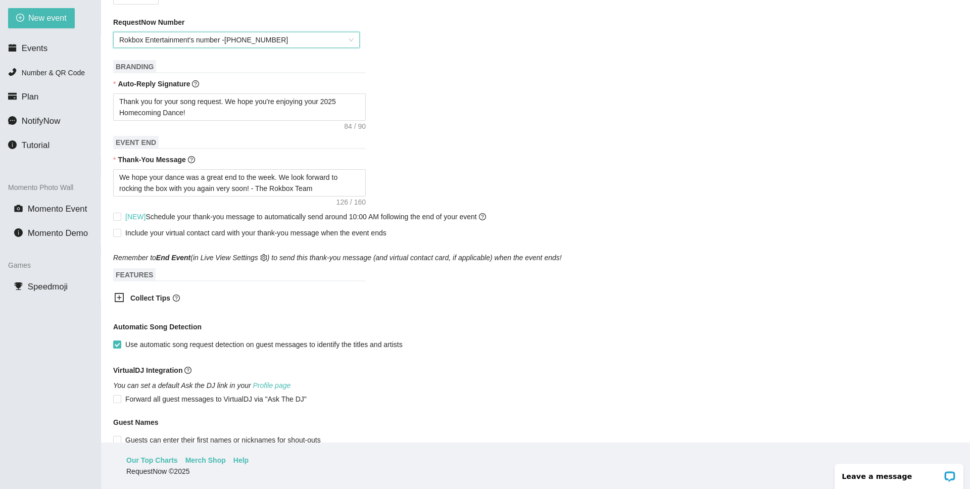
scroll to position [419, 0]
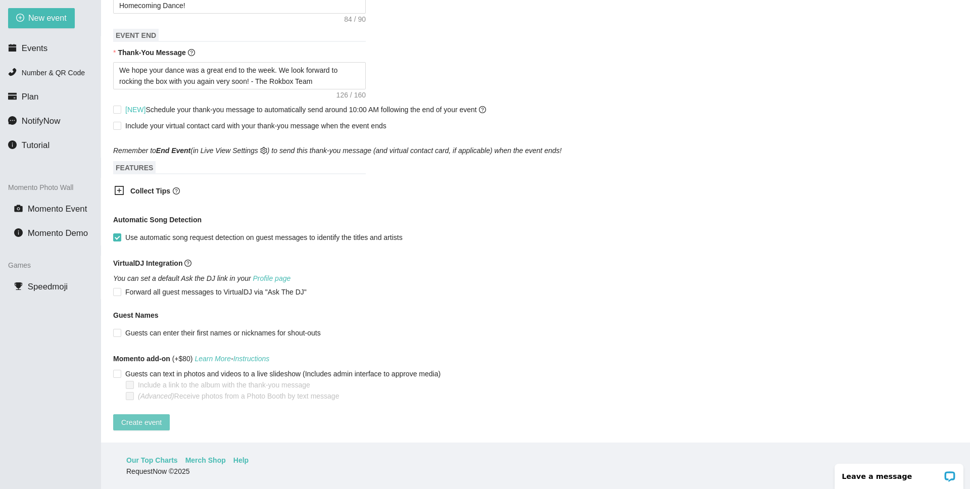
click at [144, 421] on button "Create event" at bounding box center [141, 422] width 57 height 16
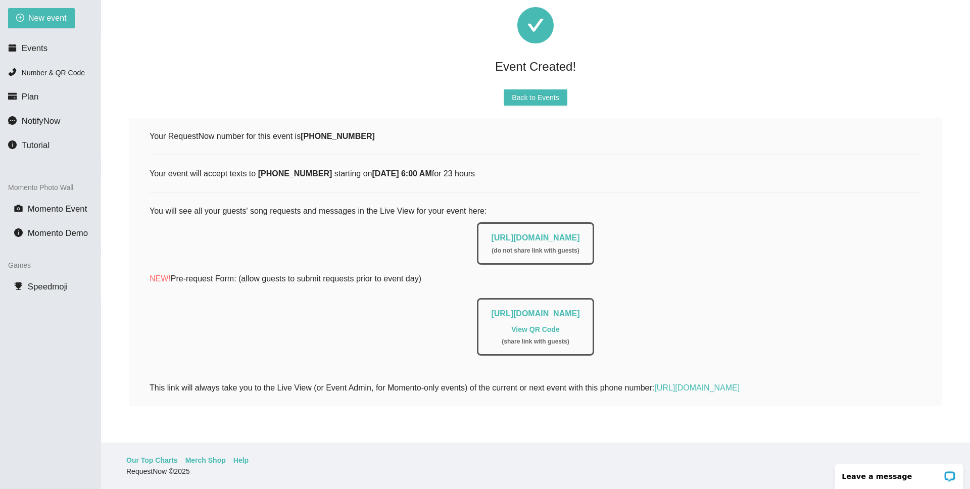
scroll to position [65, 0]
drag, startPoint x: 305, startPoint y: 129, endPoint x: 386, endPoint y: 128, distance: 80.8
click at [386, 130] on div "Your RequestNow number for this event is [PHONE_NUMBER]" at bounding box center [535, 136] width 772 height 13
copy b "[PHONE_NUMBER]"
drag, startPoint x: 456, startPoint y: 232, endPoint x: 644, endPoint y: 231, distance: 188.4
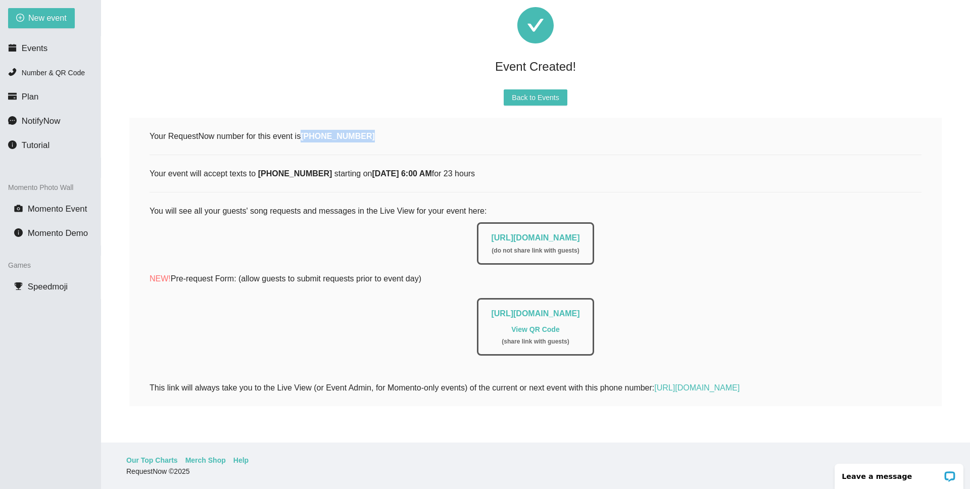
click at [644, 231] on div "[URL][DOMAIN_NAME] ( do not share link with guests )" at bounding box center [535, 240] width 772 height 47
copy link "[URL][DOMAIN_NAME]"
click at [544, 92] on span "Back to Events" at bounding box center [535, 97] width 47 height 11
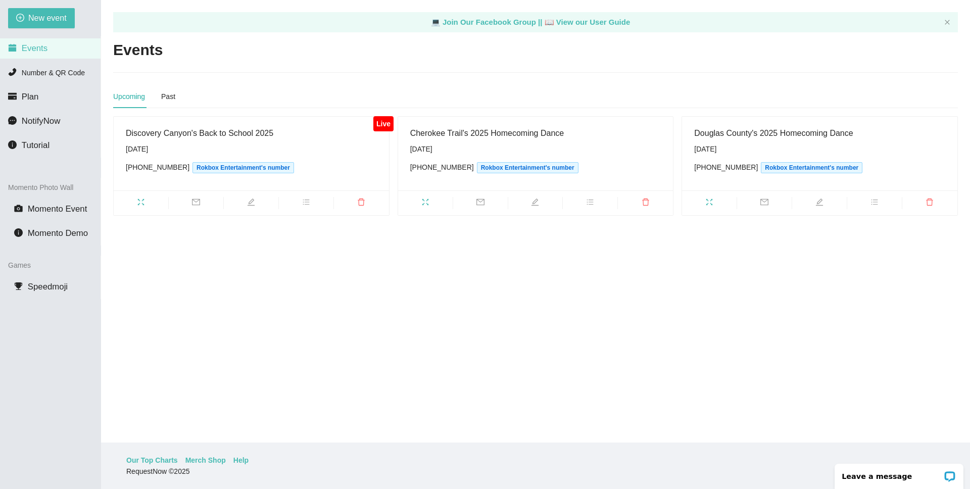
click at [404, 350] on main "💻 Join Our Facebook Group || 📖 View our User Guide Events Upcoming Past Live Di…" at bounding box center [535, 221] width 869 height 442
click at [42, 24] on span "New event" at bounding box center [47, 18] width 38 height 13
type textarea "[URL][DOMAIN_NAME]"
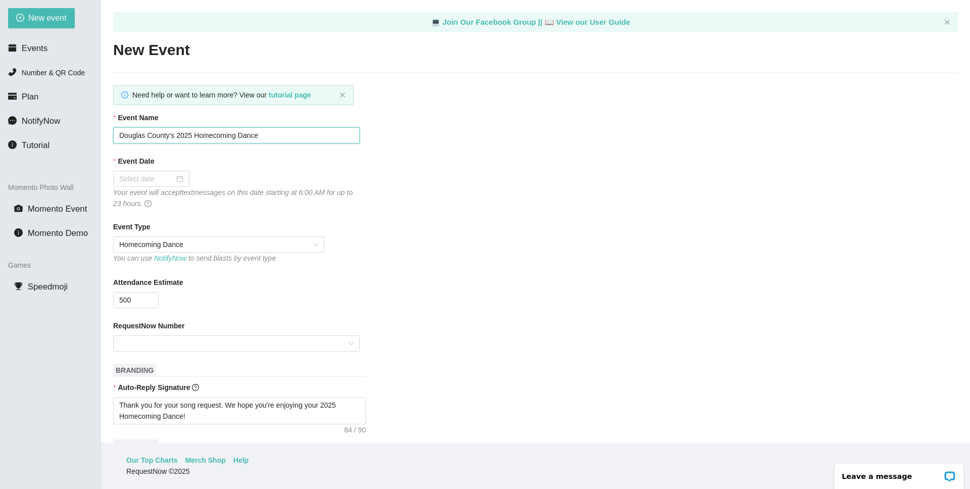
click at [171, 141] on input "Douglas County's 2025 Homecoming Dance" at bounding box center [236, 135] width 246 height 16
click at [171, 136] on input "Douglas County's 2025 Homecoming Dance" at bounding box center [236, 135] width 246 height 16
type input "Falcon's 2025 Homecoming Dance"
click at [177, 179] on div at bounding box center [151, 179] width 76 height 16
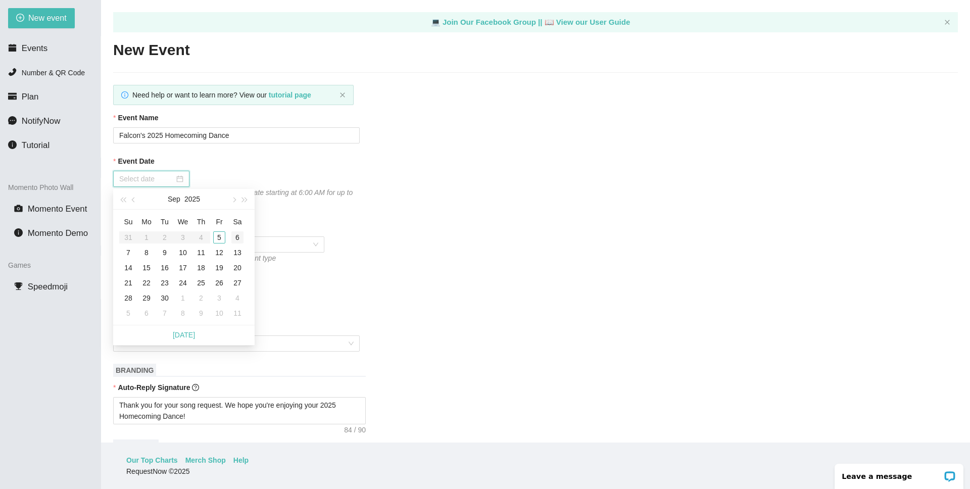
type input "[DATE]"
click at [239, 238] on div "6" at bounding box center [237, 237] width 12 height 12
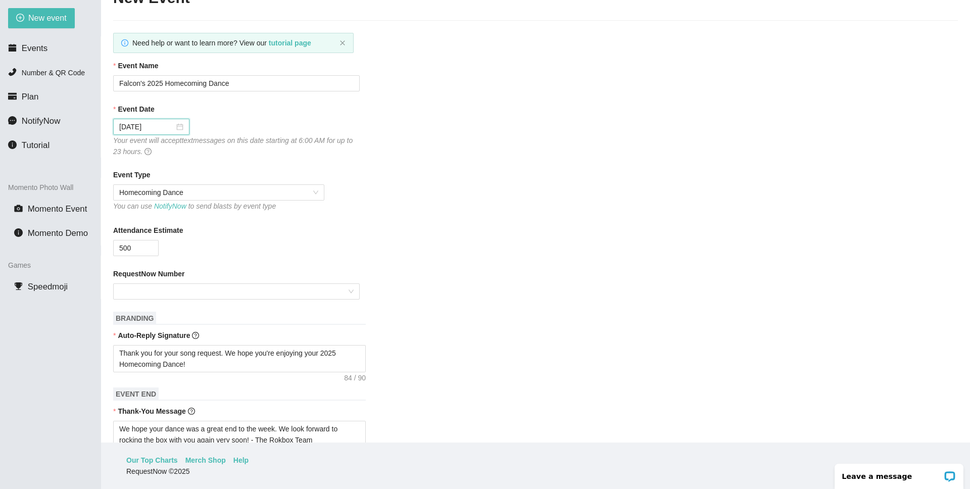
scroll to position [54, 0]
click at [343, 294] on input "RequestNow Number" at bounding box center [232, 289] width 227 height 15
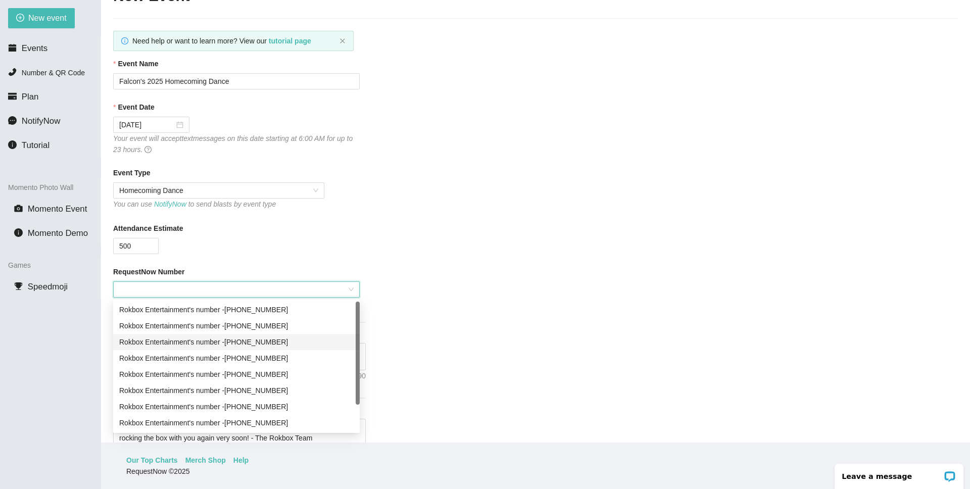
click at [325, 339] on div "Rokbox Entertainment's number - [PHONE_NUMBER]" at bounding box center [236, 341] width 234 height 11
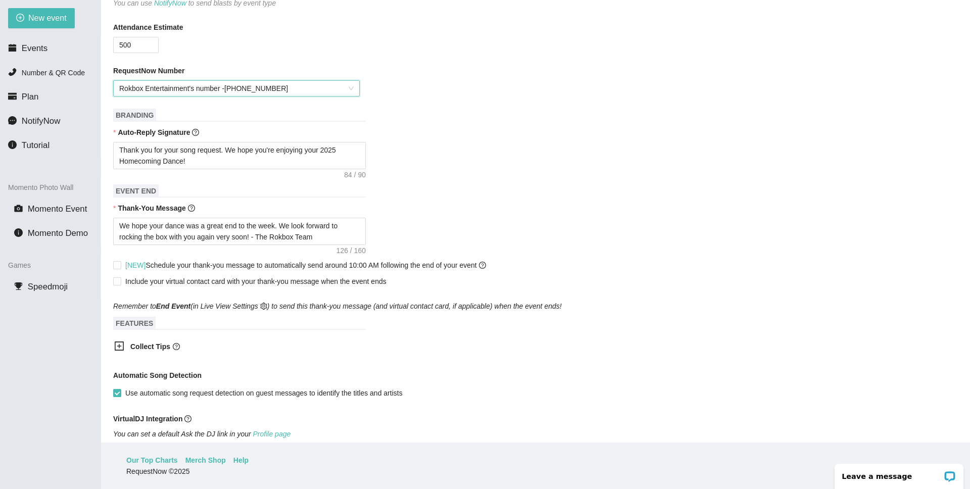
scroll to position [419, 0]
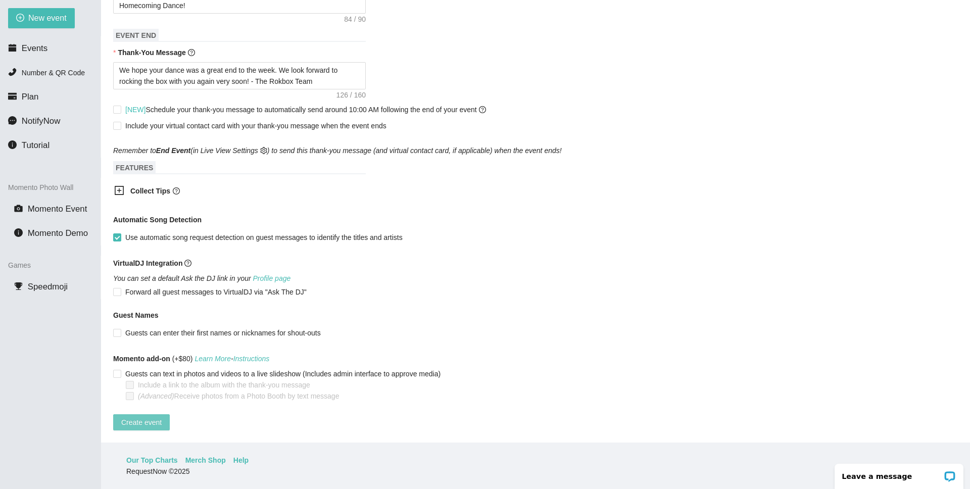
click at [124, 417] on span "Create event" at bounding box center [141, 422] width 40 height 11
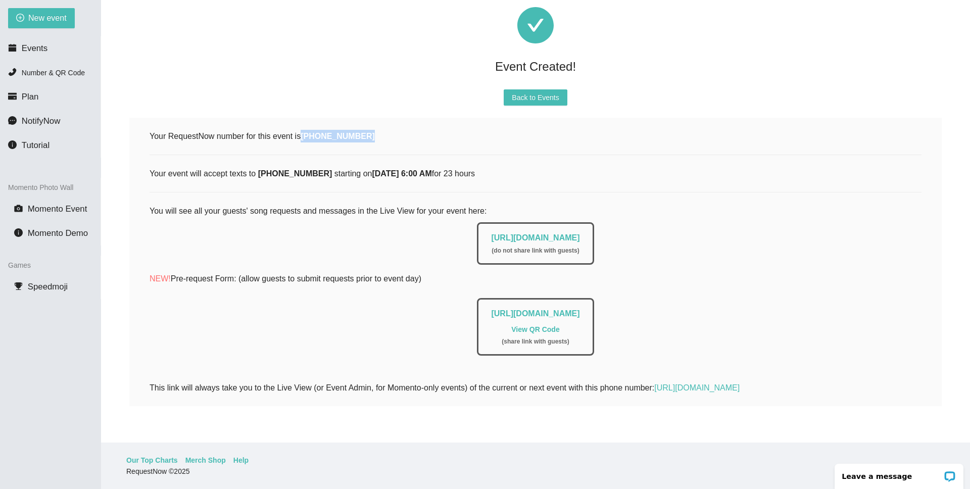
drag, startPoint x: 306, startPoint y: 132, endPoint x: 410, endPoint y: 132, distance: 104.0
click at [410, 132] on div "Your RequestNow number for this event is [PHONE_NUMBER]" at bounding box center [535, 136] width 772 height 13
copy b "[PHONE_NUMBER]"
click at [477, 234] on div "[URL][DOMAIN_NAME] ( do not share link with guests )" at bounding box center [535, 243] width 117 height 42
drag, startPoint x: 454, startPoint y: 230, endPoint x: 620, endPoint y: 231, distance: 166.2
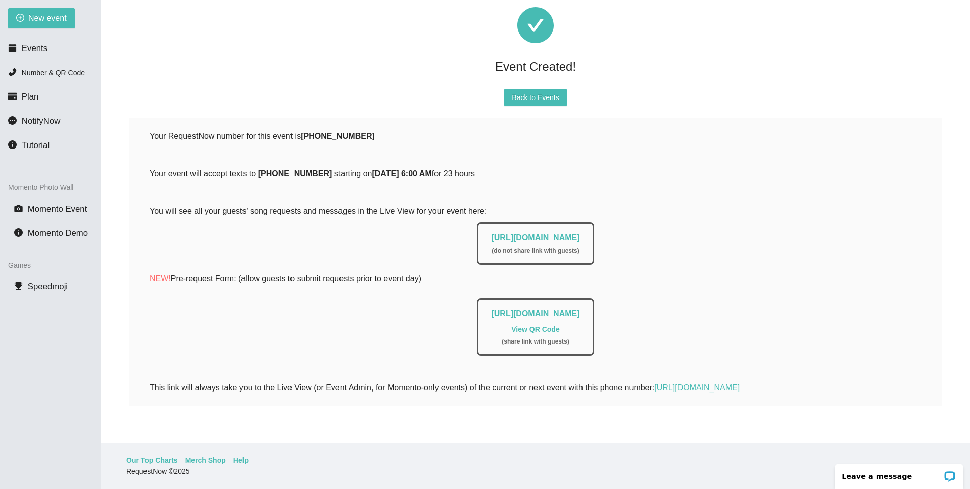
click at [593, 231] on div "[URL][DOMAIN_NAME] ( do not share link with guests )" at bounding box center [535, 243] width 117 height 42
copy link "[URL][DOMAIN_NAME]"
click at [532, 92] on span "Back to Events" at bounding box center [535, 97] width 47 height 11
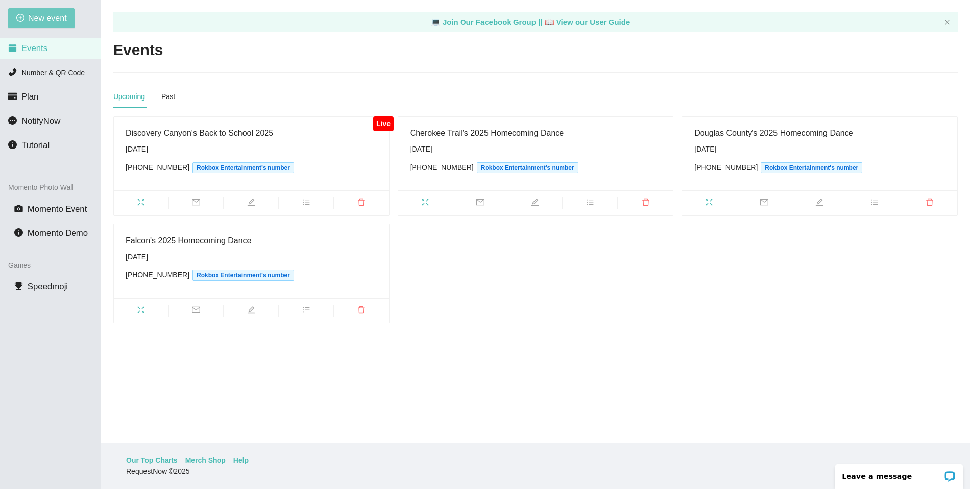
click at [49, 22] on span "New event" at bounding box center [47, 18] width 38 height 13
type textarea "[URL][DOMAIN_NAME]"
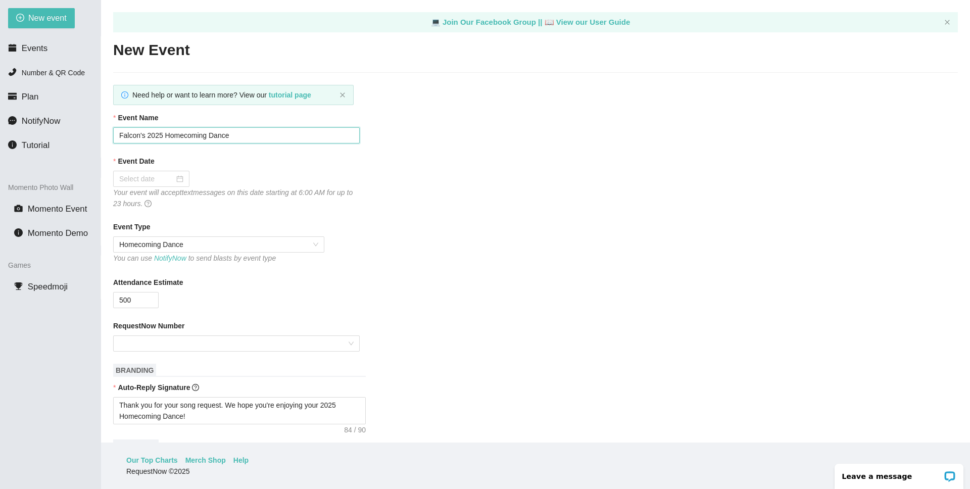
click at [139, 137] on input "Falcon's 2025 Homecoming Dance" at bounding box center [236, 135] width 246 height 16
type input "[PERSON_NAME] 2025 Homecoming Dance"
click at [177, 179] on div at bounding box center [151, 179] width 76 height 16
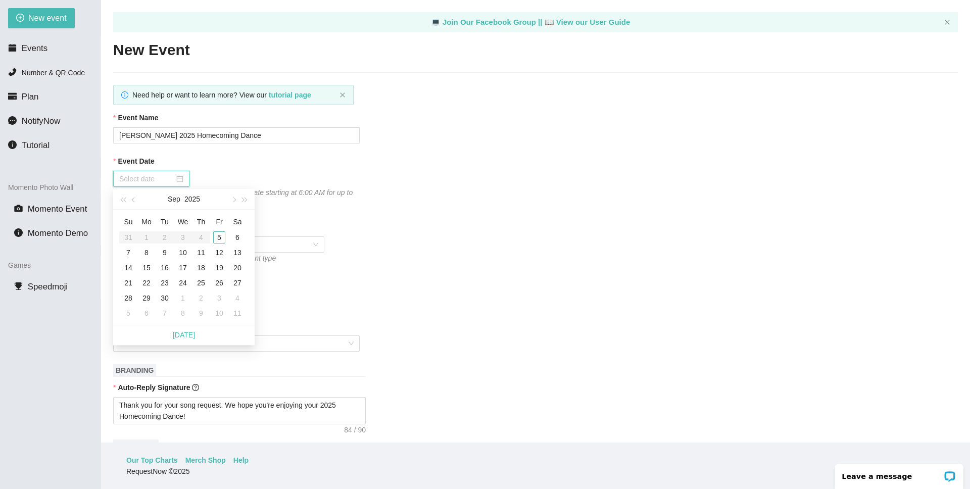
type input "[DATE]"
click at [236, 237] on div "6" at bounding box center [237, 237] width 12 height 12
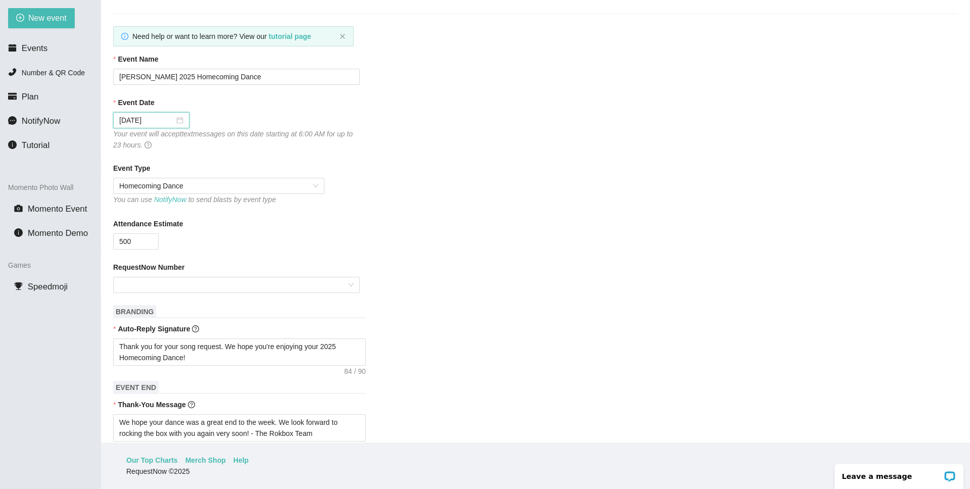
scroll to position [60, 0]
click at [124, 238] on input "500" at bounding box center [136, 239] width 44 height 15
type input "700"
click at [146, 281] on input "RequestNow Number" at bounding box center [232, 283] width 227 height 15
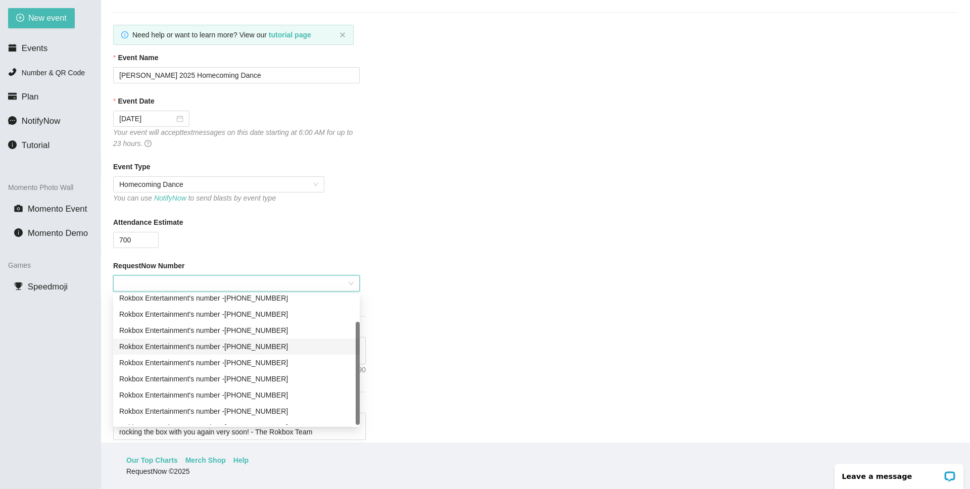
scroll to position [32, 0]
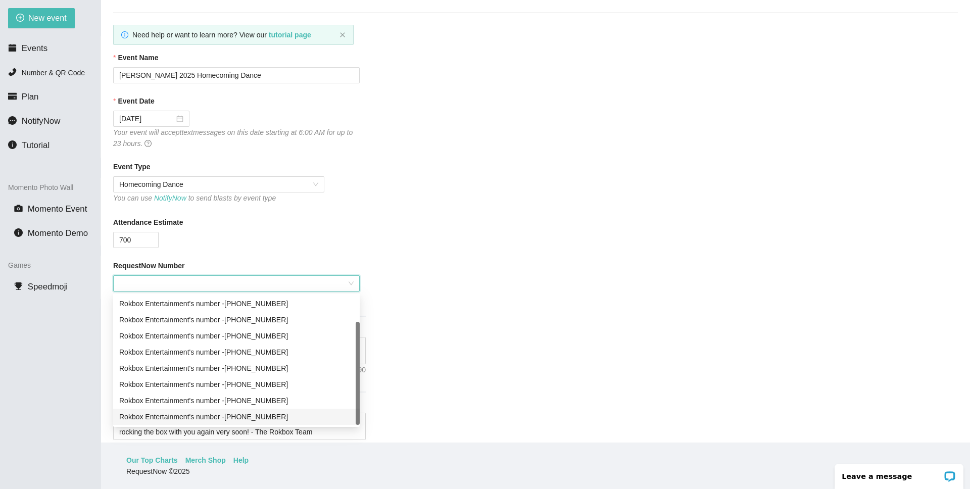
click at [282, 418] on div "Rokbox Entertainment's number - [PHONE_NUMBER]" at bounding box center [236, 416] width 234 height 11
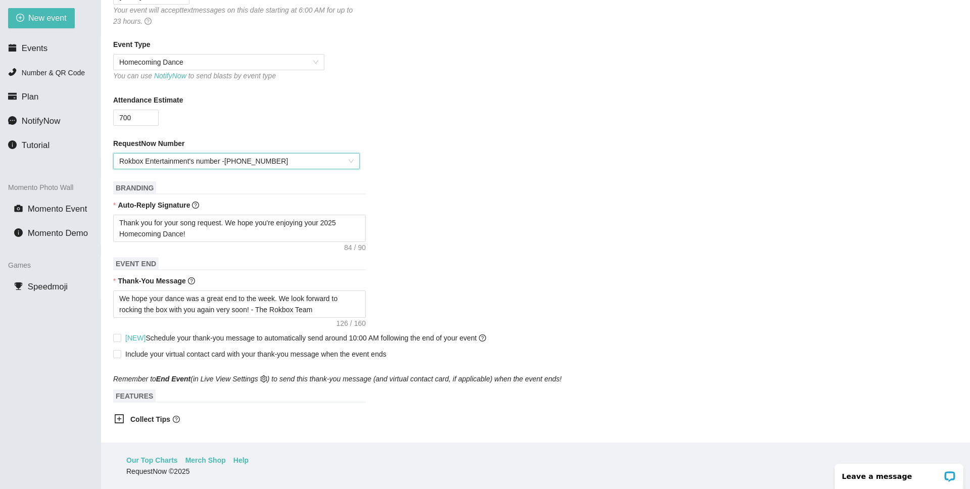
scroll to position [419, 0]
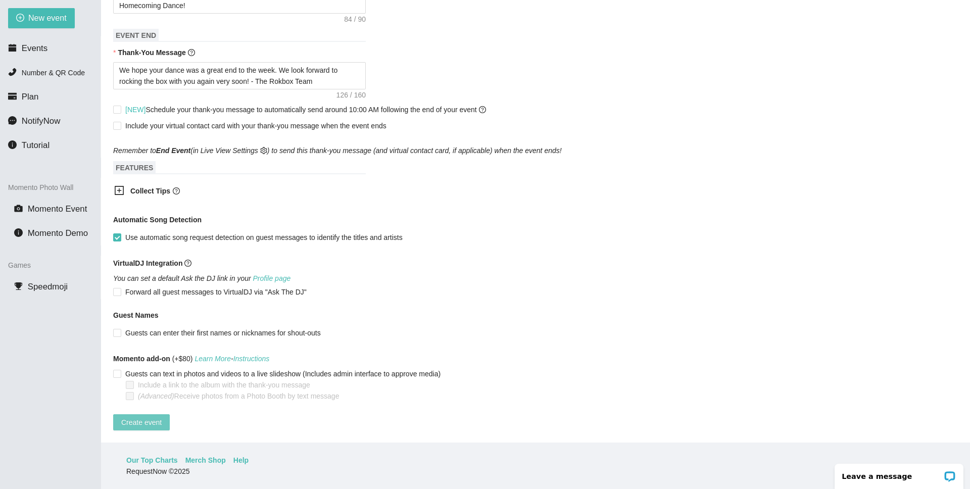
click at [154, 417] on span "Create event" at bounding box center [141, 422] width 40 height 11
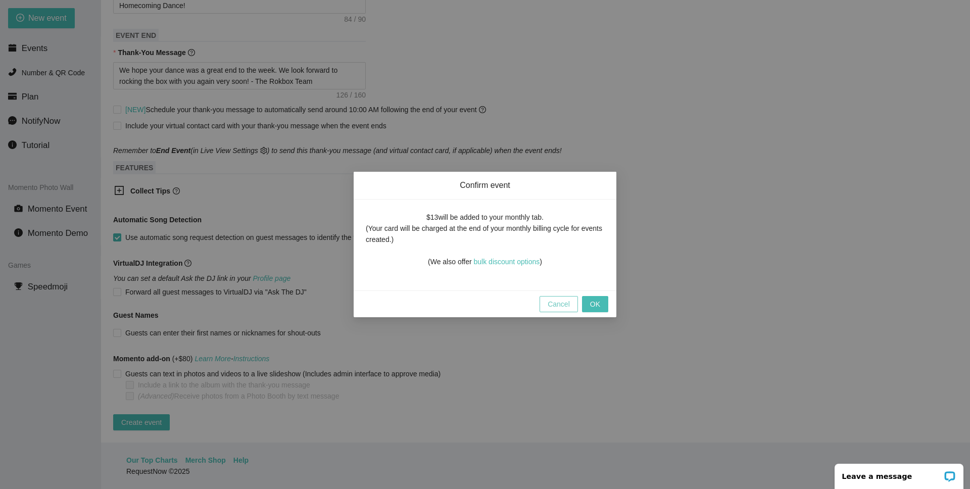
click at [556, 306] on span "Cancel" at bounding box center [558, 303] width 22 height 11
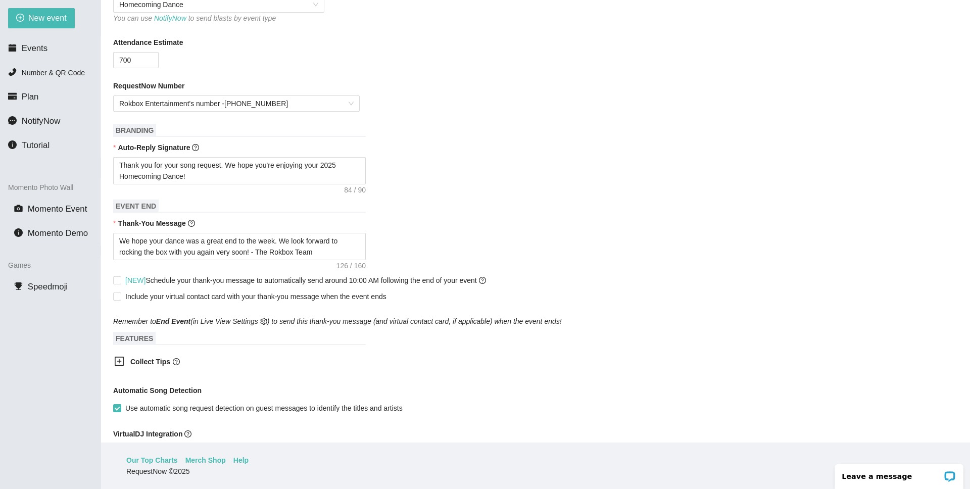
scroll to position [0, 0]
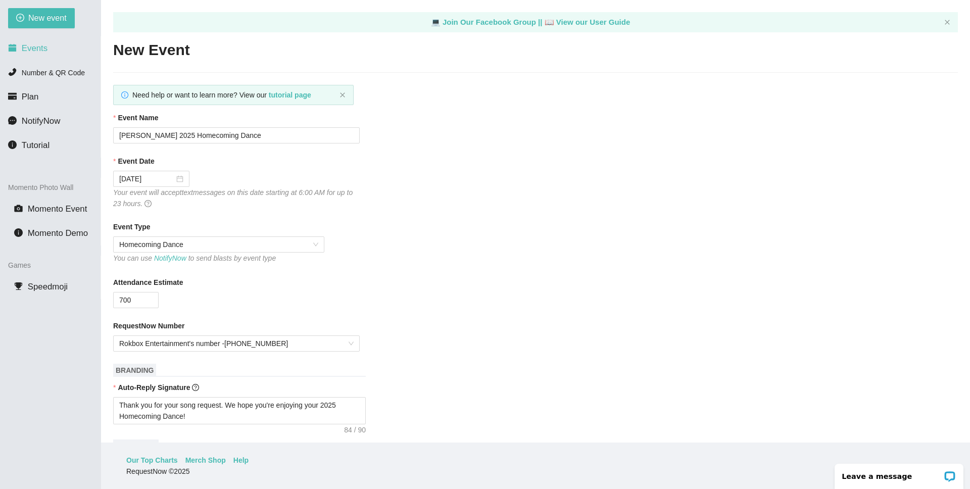
click at [30, 44] on span "Events" at bounding box center [35, 48] width 26 height 10
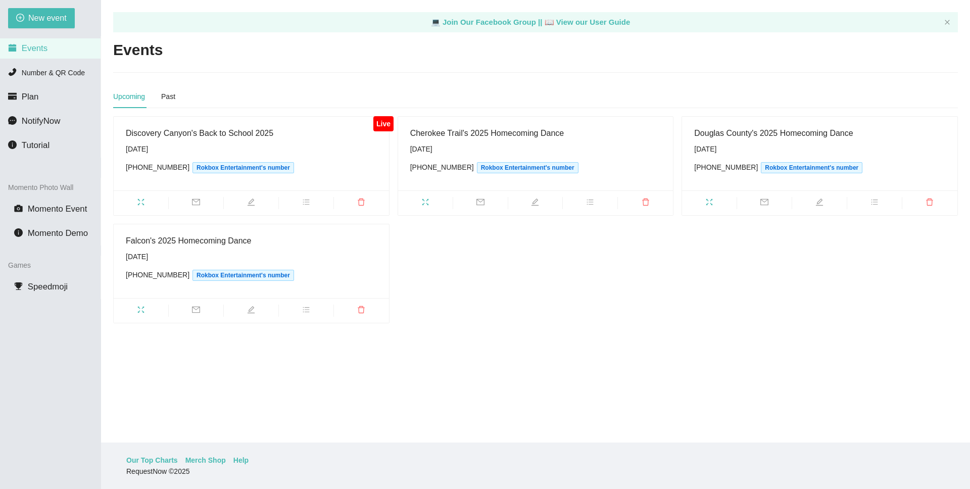
click at [558, 368] on main "💻 Join Our Facebook Group || 📖 View our User Guide Events Upcoming Past Live Di…" at bounding box center [535, 221] width 869 height 442
